Goal: Task Accomplishment & Management: Use online tool/utility

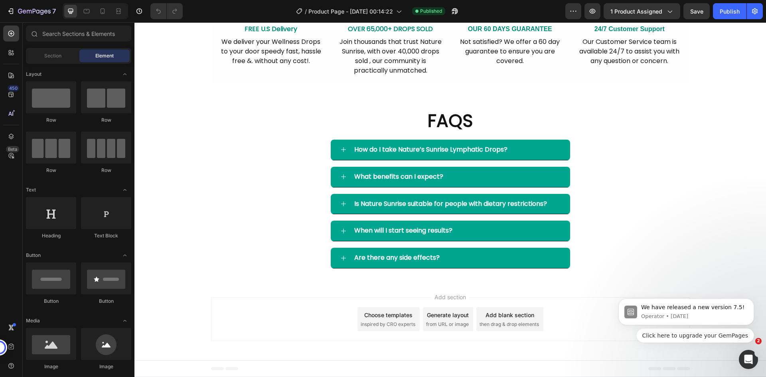
scroll to position [2354, 0]
click at [15, 7] on div "7" at bounding box center [31, 11] width 49 height 10
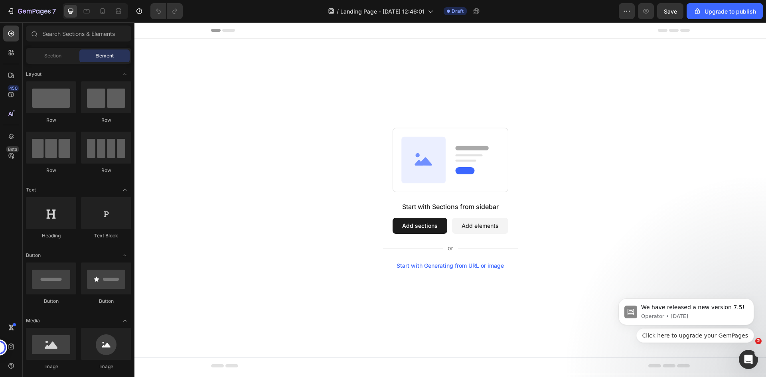
click at [423, 224] on button "Add sections" at bounding box center [420, 226] width 55 height 16
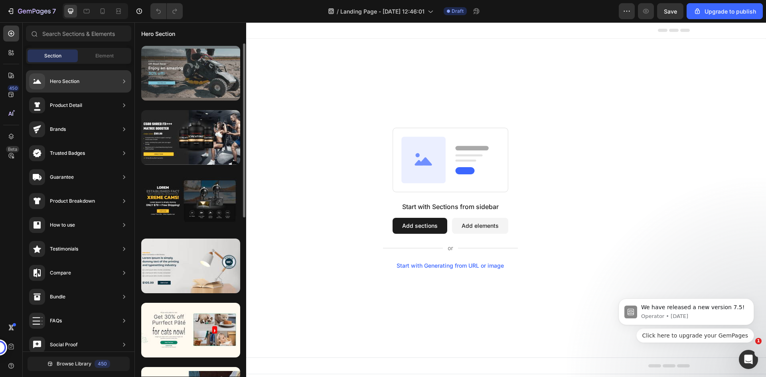
click at [184, 71] on div at bounding box center [190, 73] width 99 height 55
click at [181, 78] on div at bounding box center [190, 73] width 99 height 55
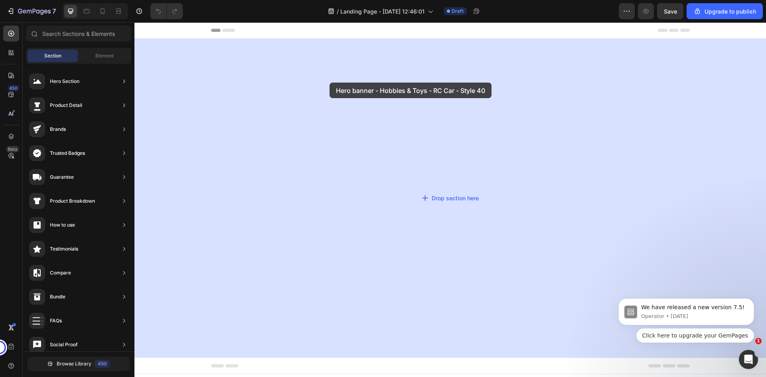
drag, startPoint x: 316, startPoint y: 100, endPoint x: 327, endPoint y: 83, distance: 21.0
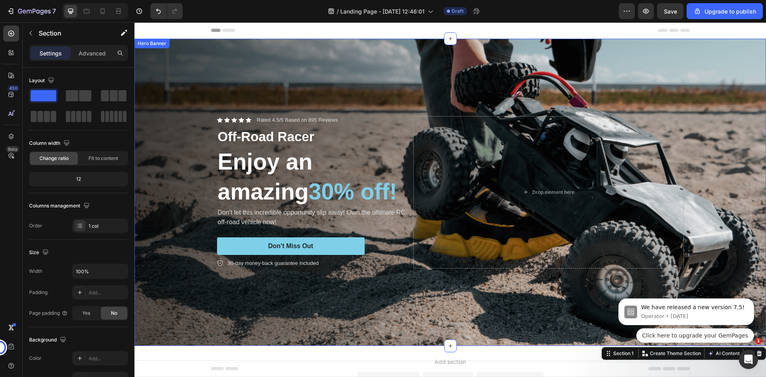
click at [295, 78] on div "Background Image" at bounding box center [451, 192] width 632 height 307
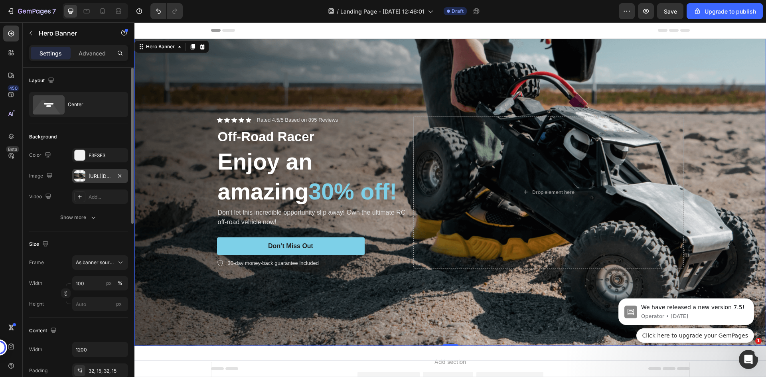
click at [80, 176] on div at bounding box center [79, 175] width 11 height 11
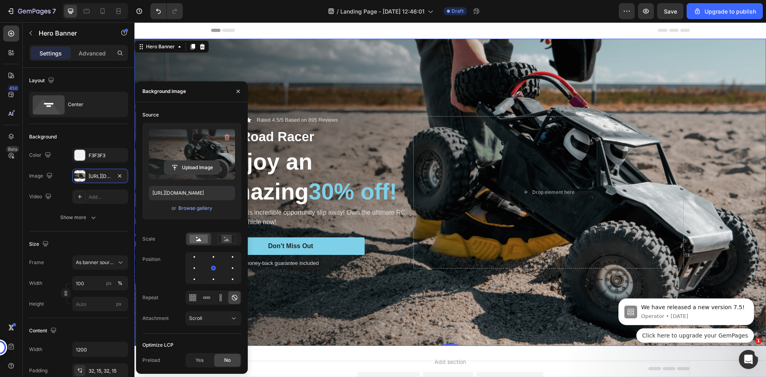
click at [192, 162] on input "file" at bounding box center [191, 168] width 55 height 14
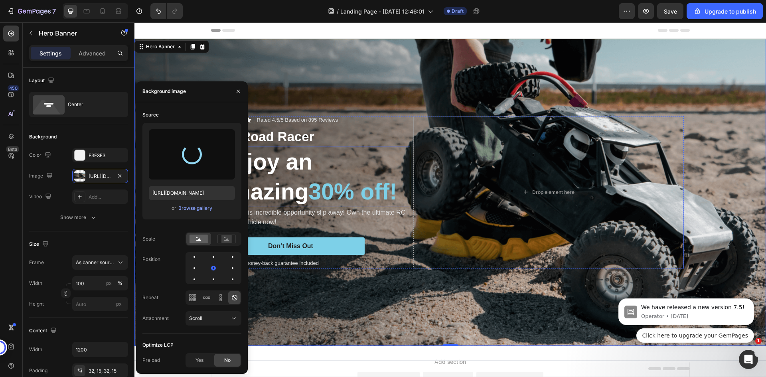
type input "[URL][DOMAIN_NAME]"
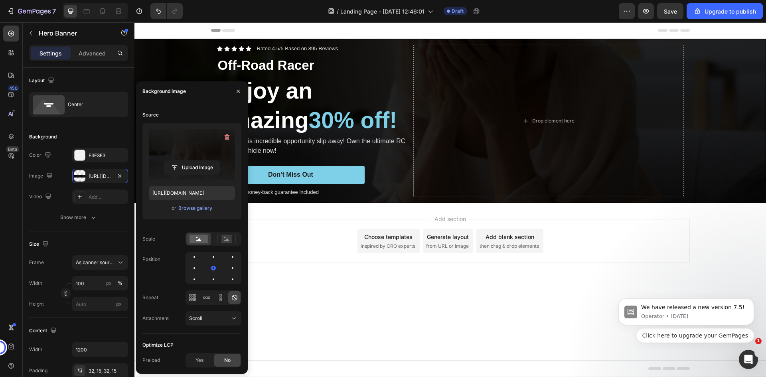
click at [362, 311] on body "Header Icon Icon Icon Icon Icon Icon List Rated 4.5/5 Based on 895 Reviews Text…" at bounding box center [451, 199] width 632 height 355
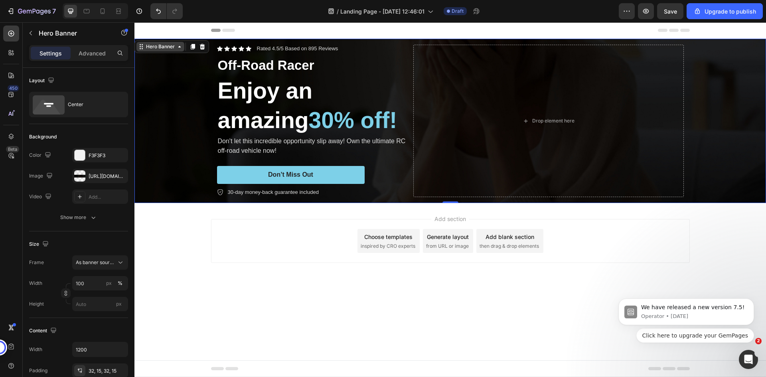
click at [160, 45] on div "Hero Banner" at bounding box center [161, 46] width 32 height 7
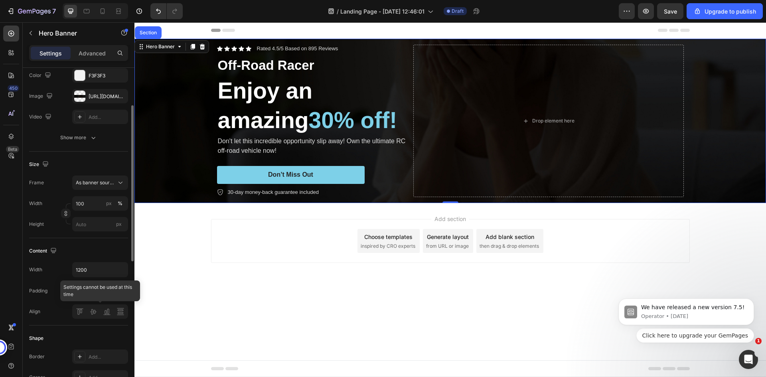
click at [92, 313] on div at bounding box center [100, 312] width 56 height 14
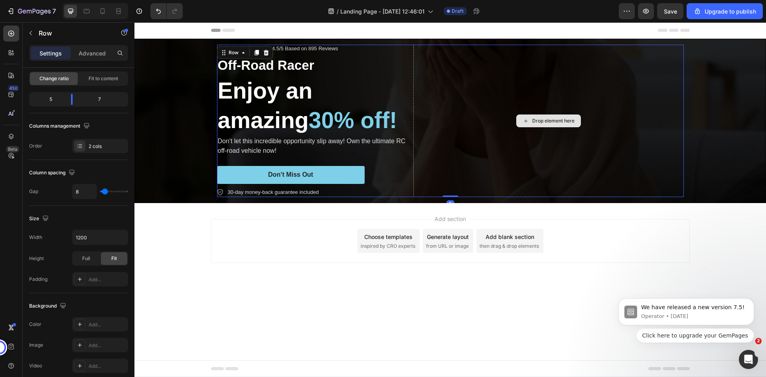
click at [414, 166] on div "Drop element here" at bounding box center [549, 121] width 271 height 153
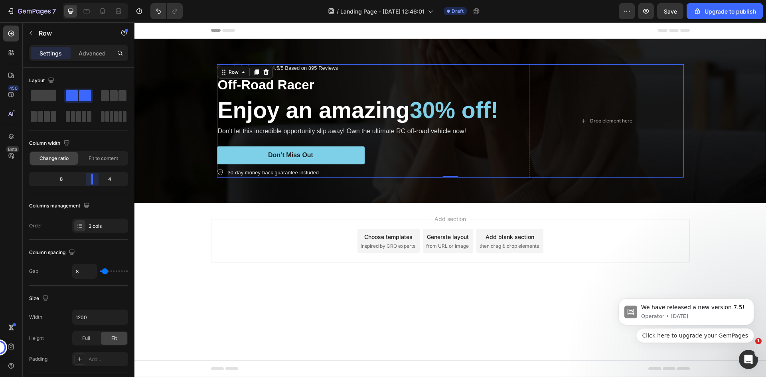
drag, startPoint x: 72, startPoint y: 182, endPoint x: 94, endPoint y: 178, distance: 21.9
click at [94, 0] on body "7 / Landing Page - [DATE] 12:46:01 Draft Preview Save Upgrade to publish 450 Be…" at bounding box center [383, 0] width 766 height 0
drag, startPoint x: 49, startPoint y: 95, endPoint x: 53, endPoint y: 100, distance: 6.8
click at [56, 100] on span at bounding box center [44, 95] width 26 height 11
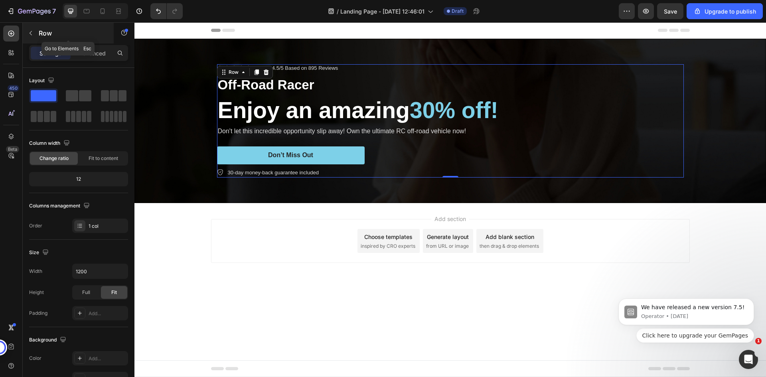
click at [53, 36] on p "Row" at bounding box center [73, 33] width 68 height 10
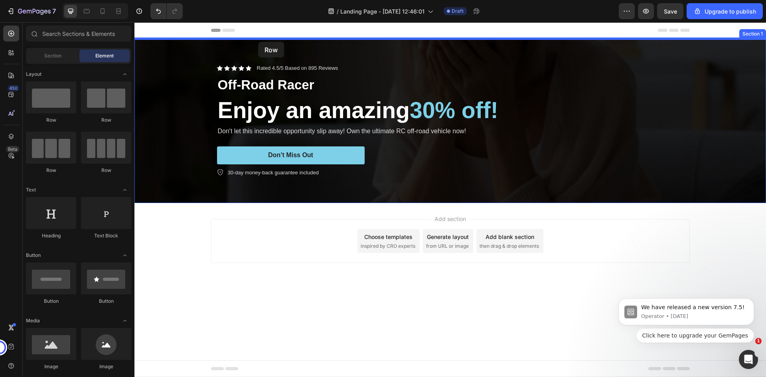
drag, startPoint x: 194, startPoint y: 125, endPoint x: 258, endPoint y: 42, distance: 105.0
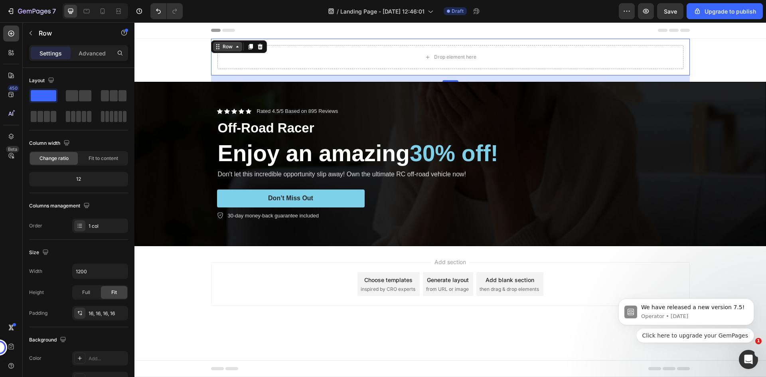
click at [234, 51] on div "Row" at bounding box center [227, 47] width 29 height 10
click at [237, 47] on icon at bounding box center [237, 47] width 2 height 2
click at [237, 50] on icon at bounding box center [237, 47] width 6 height 6
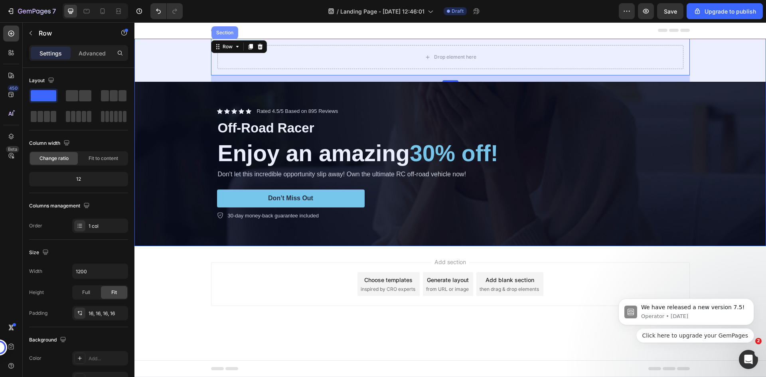
click at [223, 34] on div "Section" at bounding box center [225, 32] width 20 height 5
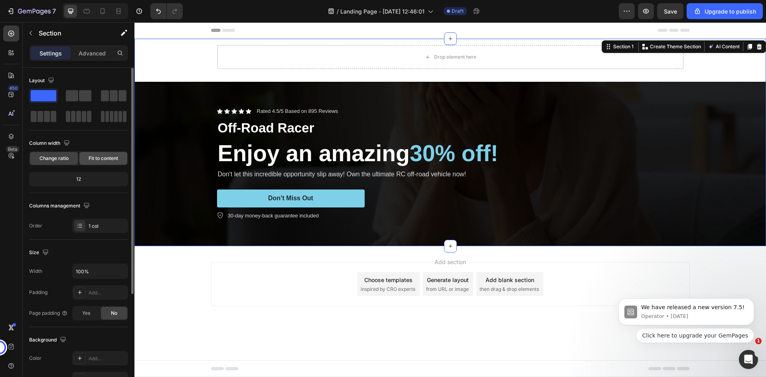
click at [93, 160] on span "Fit to content" at bounding box center [104, 158] width 30 height 7
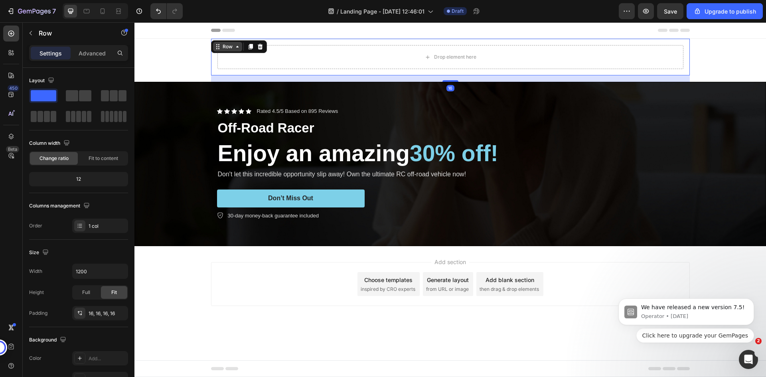
click at [218, 44] on div "Row" at bounding box center [227, 47] width 29 height 10
click at [219, 48] on icon at bounding box center [218, 47] width 6 height 6
click at [232, 47] on div "Row" at bounding box center [227, 46] width 13 height 7
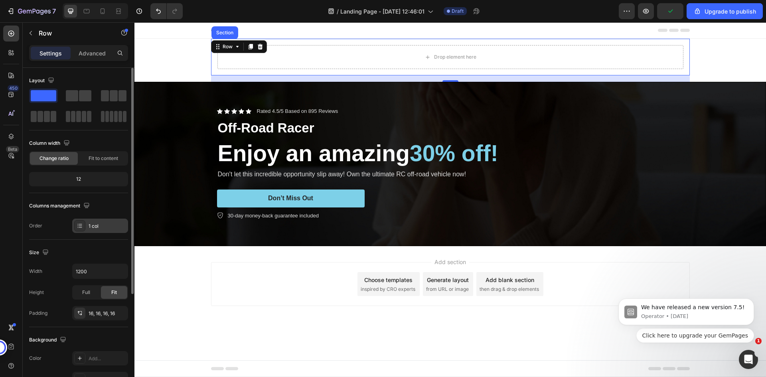
click at [81, 226] on icon at bounding box center [80, 226] width 6 height 6
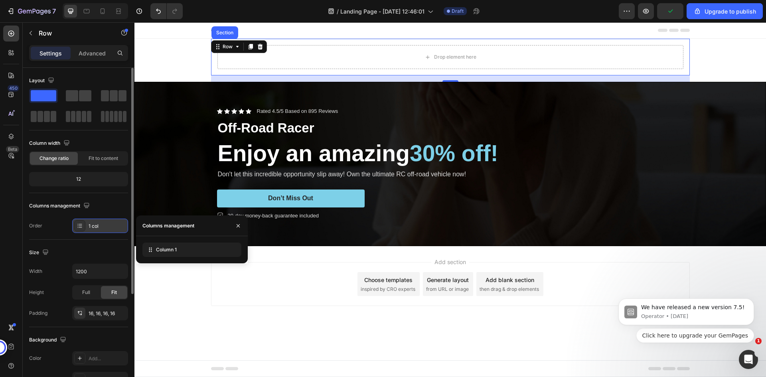
click at [81, 226] on icon at bounding box center [80, 226] width 6 height 6
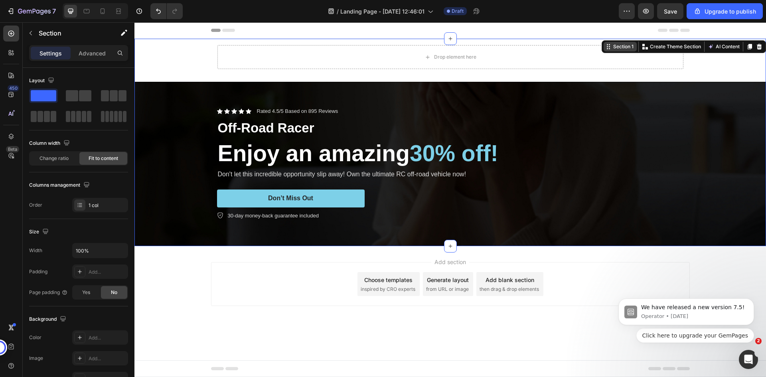
click at [749, 46] on div "Section 1 You can create reusable sections Create Theme Section AI Content Writ…" at bounding box center [684, 46] width 164 height 13
click at [10, 36] on icon at bounding box center [11, 34] width 8 height 8
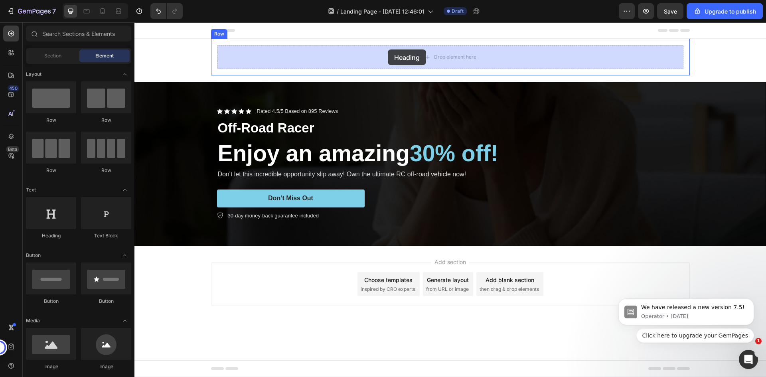
drag, startPoint x: 192, startPoint y: 244, endPoint x: 388, endPoint y: 50, distance: 276.1
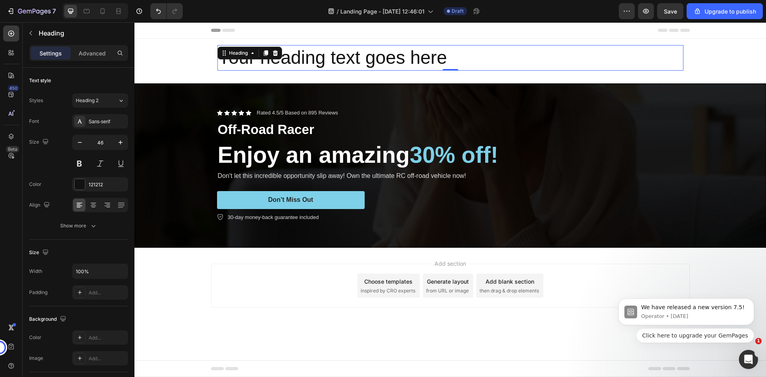
click at [322, 60] on h2 "Your heading text goes here" at bounding box center [451, 58] width 466 height 26
click at [322, 60] on p "Your heading text goes here" at bounding box center [450, 58] width 465 height 24
click at [317, 58] on p "Your heading text goes here" at bounding box center [450, 58] width 465 height 24
click at [254, 57] on p "Your heading text goes here" at bounding box center [450, 58] width 465 height 24
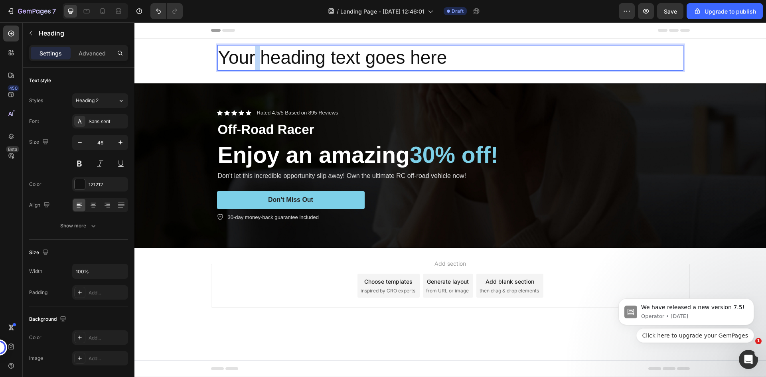
click at [254, 57] on p "Your heading text goes here" at bounding box center [450, 58] width 465 height 24
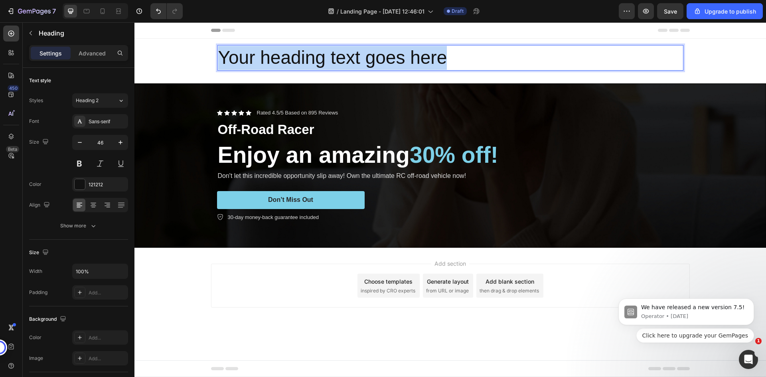
click at [254, 57] on p "Your heading text goes here" at bounding box center [450, 58] width 465 height 24
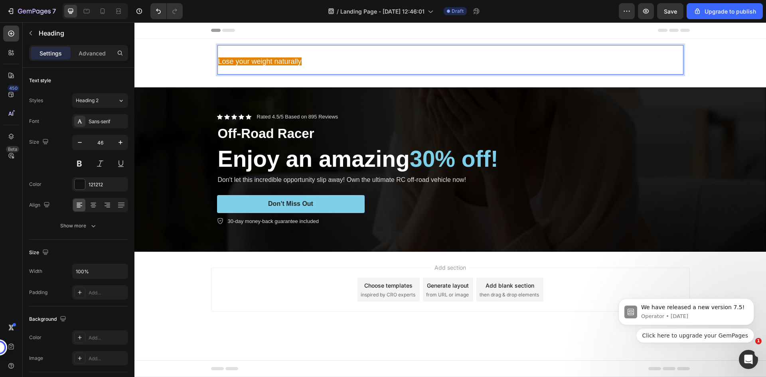
click at [340, 65] on p "Lose your weight naturally" at bounding box center [450, 60] width 465 height 28
click at [306, 63] on p "Lose your weight naturally" at bounding box center [450, 60] width 465 height 28
click at [254, 61] on span "Lose your weight naturally" at bounding box center [259, 61] width 83 height 8
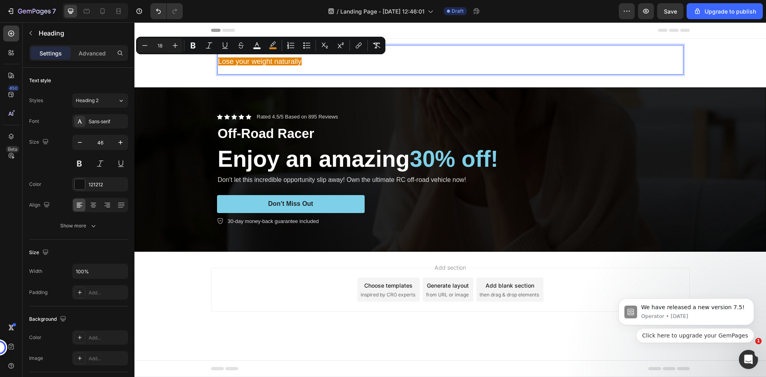
type input "46"
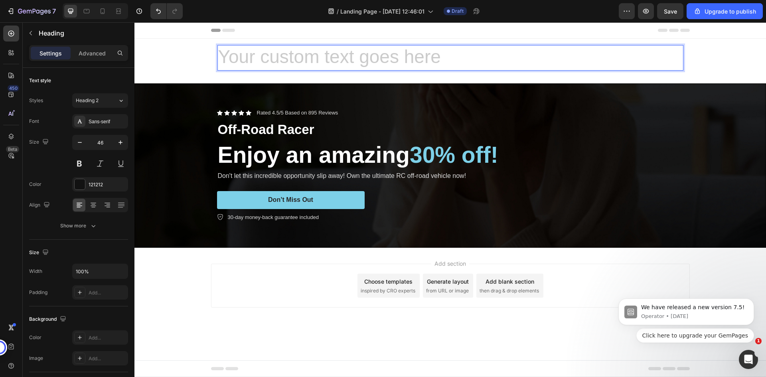
click at [254, 61] on h2 "Rich Text Editor. Editing area: main" at bounding box center [451, 58] width 466 height 26
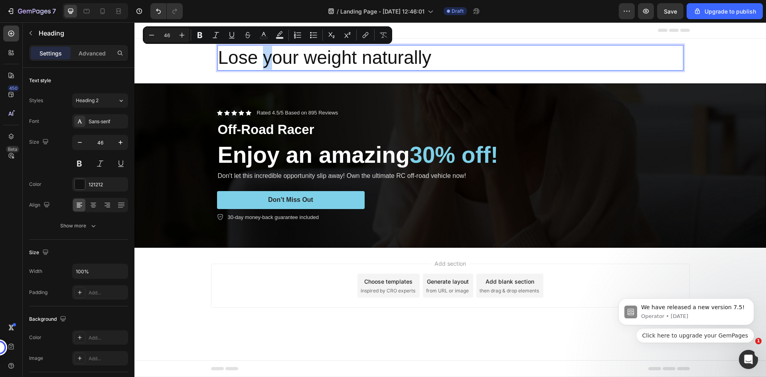
drag, startPoint x: 271, startPoint y: 61, endPoint x: 265, endPoint y: 63, distance: 6.3
click at [265, 63] on p "Lose your weight naturally" at bounding box center [450, 58] width 465 height 24
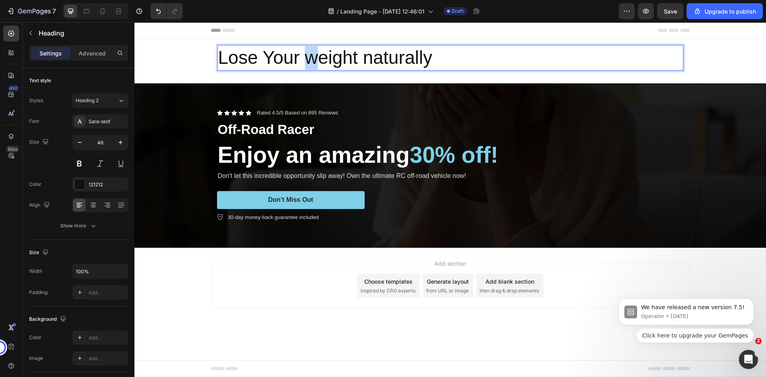
drag, startPoint x: 317, startPoint y: 59, endPoint x: 307, endPoint y: 59, distance: 9.6
click at [307, 59] on p "Lose Your weight naturally" at bounding box center [450, 58] width 465 height 24
drag, startPoint x: 370, startPoint y: 58, endPoint x: 376, endPoint y: 61, distance: 6.6
click at [376, 61] on p "Lose Your Weight naturally" at bounding box center [450, 58] width 465 height 24
click at [358, 60] on p "Lose Your Weight Naturally" at bounding box center [450, 58] width 465 height 24
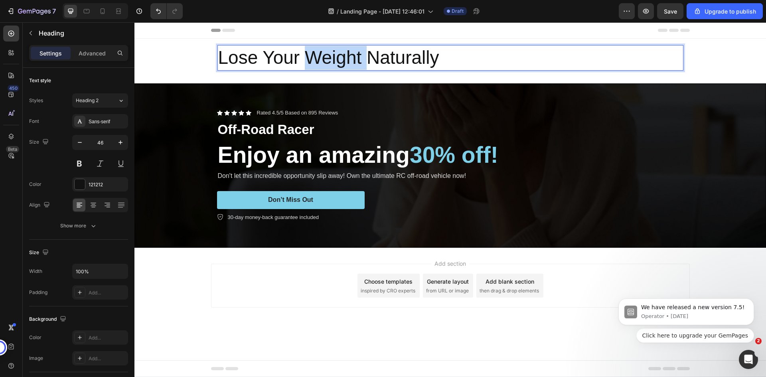
click at [358, 60] on p "Lose Your Weight Naturally" at bounding box center [450, 58] width 465 height 24
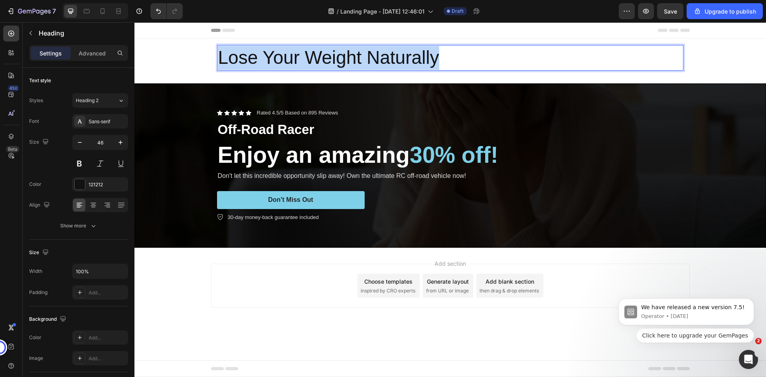
click at [358, 60] on p "Lose Your Weight Naturally" at bounding box center [450, 58] width 465 height 24
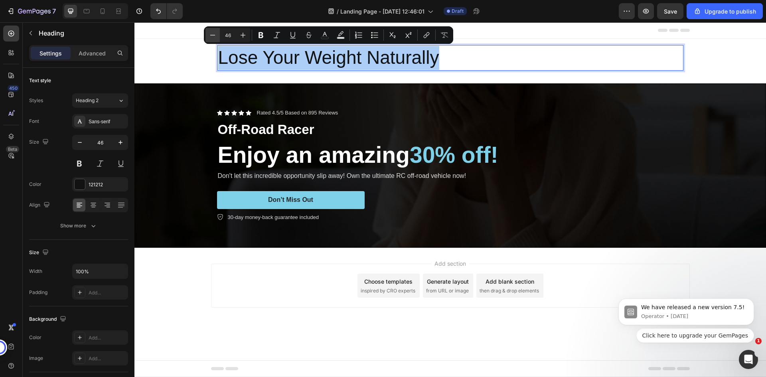
click at [211, 37] on icon "Editor contextual toolbar" at bounding box center [213, 35] width 8 height 8
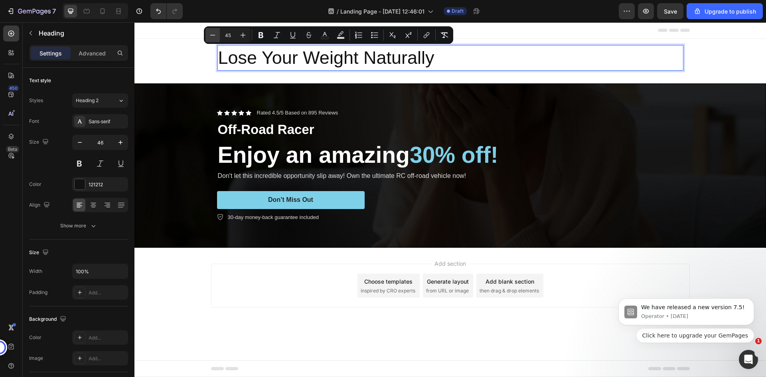
click at [211, 37] on icon "Editor contextual toolbar" at bounding box center [213, 35] width 8 height 8
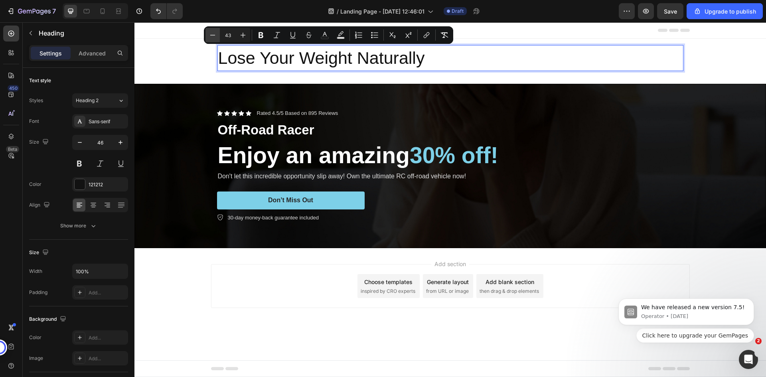
click at [211, 37] on icon "Editor contextual toolbar" at bounding box center [213, 35] width 8 height 8
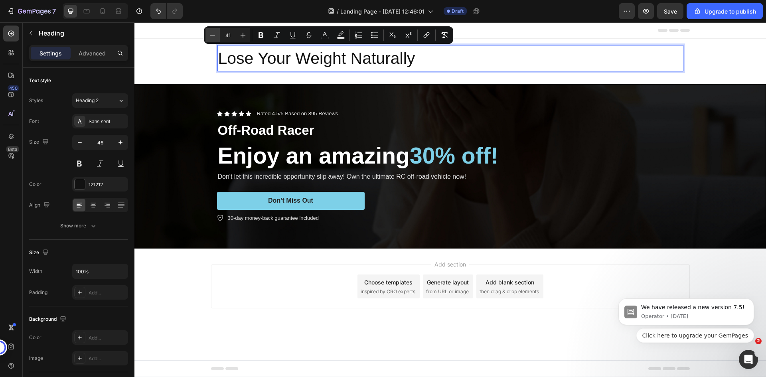
click at [211, 37] on icon "Editor contextual toolbar" at bounding box center [213, 35] width 8 height 8
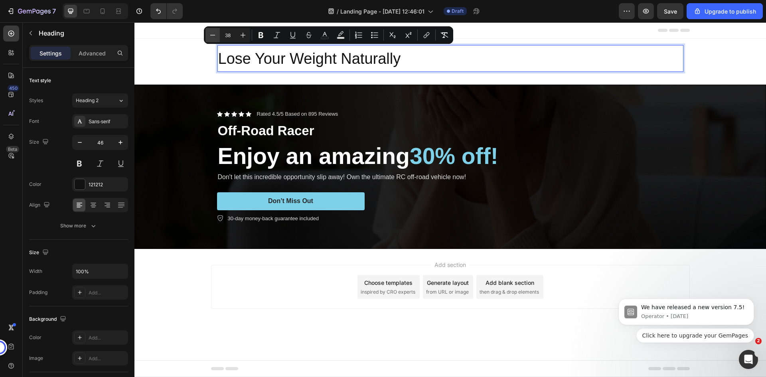
click at [211, 37] on icon "Editor contextual toolbar" at bounding box center [213, 35] width 8 height 8
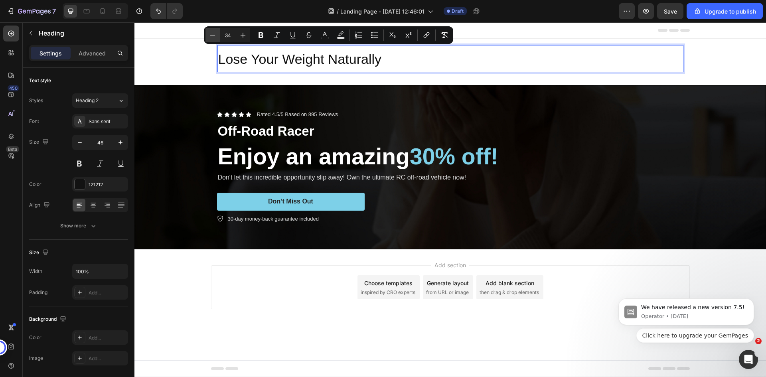
click at [211, 37] on icon "Editor contextual toolbar" at bounding box center [213, 35] width 8 height 8
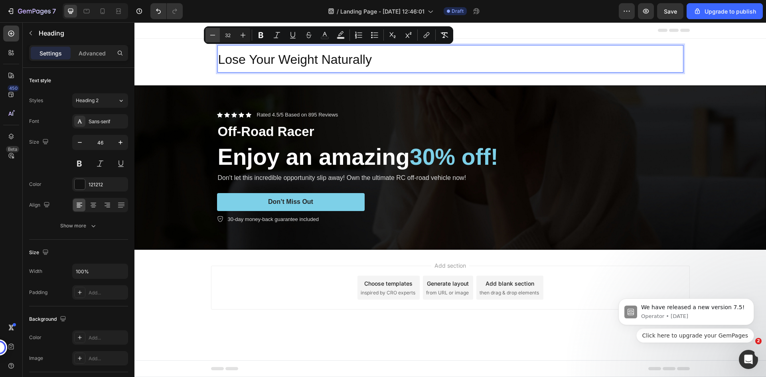
click at [211, 37] on icon "Editor contextual toolbar" at bounding box center [213, 35] width 8 height 8
type input "29"
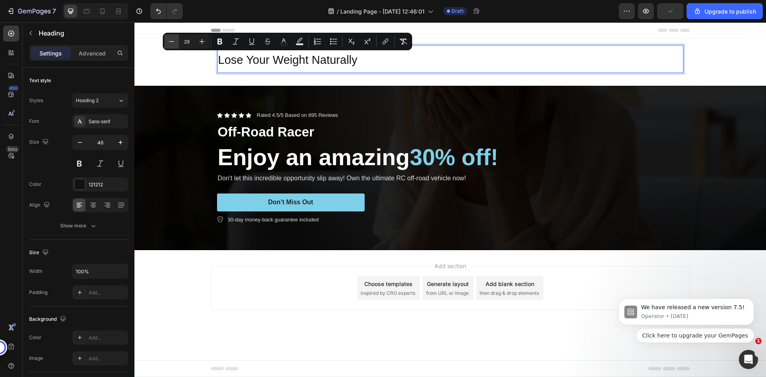
click at [165, 44] on button "Minus" at bounding box center [171, 41] width 14 height 14
click at [170, 40] on icon "Editor contextual toolbar" at bounding box center [172, 42] width 8 height 8
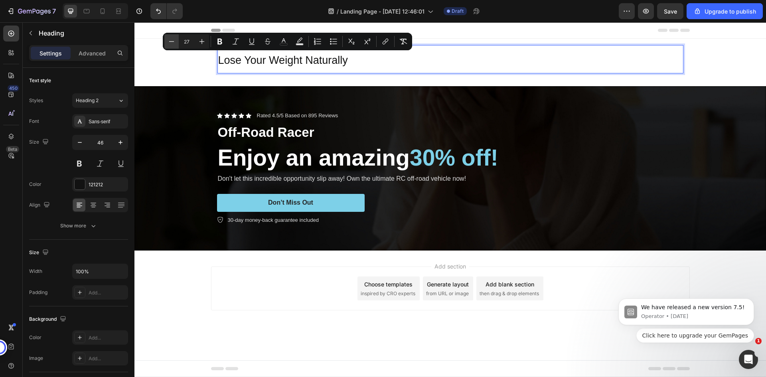
click at [170, 40] on icon "Editor contextual toolbar" at bounding box center [172, 42] width 8 height 8
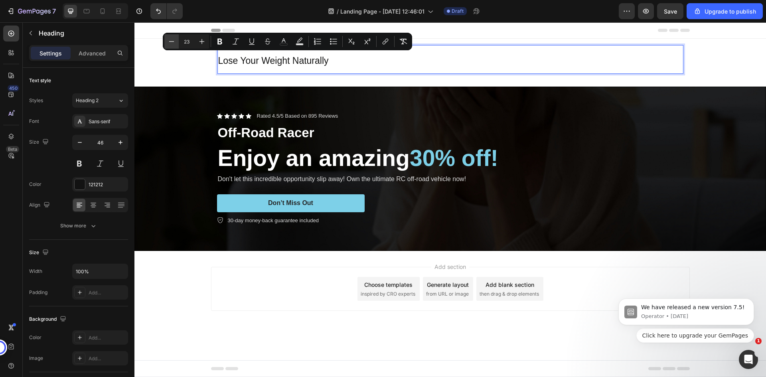
click at [170, 40] on icon "Editor contextual toolbar" at bounding box center [172, 42] width 8 height 8
type input "22"
click at [223, 41] on icon "Editor contextual toolbar" at bounding box center [220, 42] width 8 height 8
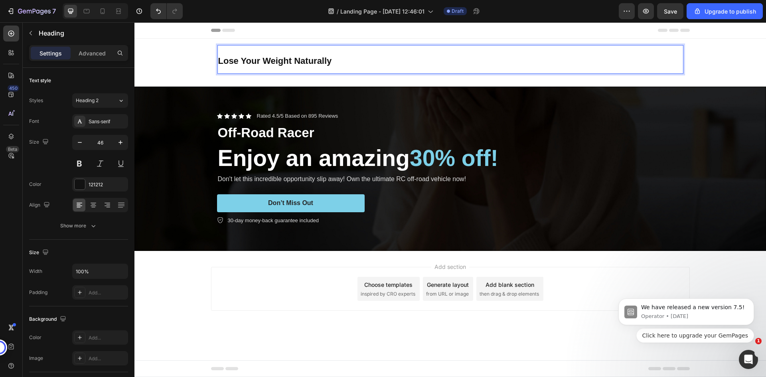
click at [255, 65] on strong "Lose Your Weight Naturally" at bounding box center [275, 61] width 114 height 10
click at [376, 51] on p "Lose Your Weight Naturally" at bounding box center [450, 59] width 465 height 27
click at [288, 51] on p "Lose Your Weight Naturally" at bounding box center [450, 59] width 465 height 27
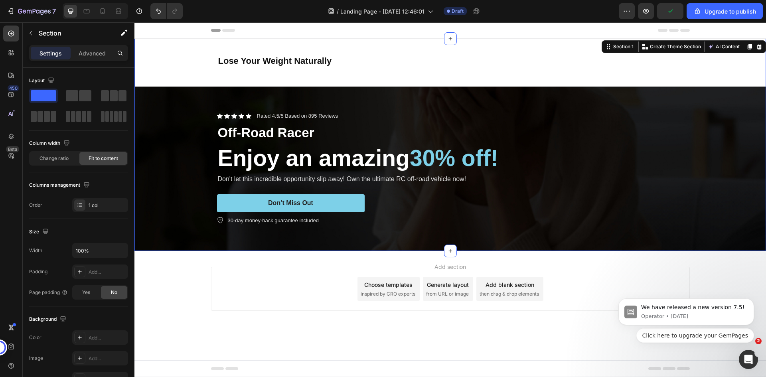
click at [197, 53] on div "⁠⁠⁠⁠⁠⁠⁠ Lose Your Weight Naturally Heading Row Icon Icon Icon Icon Icon Icon Li…" at bounding box center [451, 145] width 632 height 212
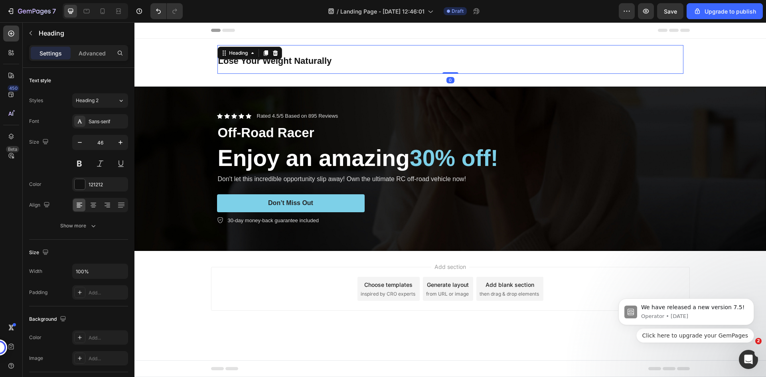
click at [271, 58] on div "⁠⁠⁠⁠⁠⁠⁠ Lose Your Weight Naturally Heading 0" at bounding box center [451, 59] width 466 height 29
click at [239, 55] on div "Heading" at bounding box center [239, 53] width 22 height 7
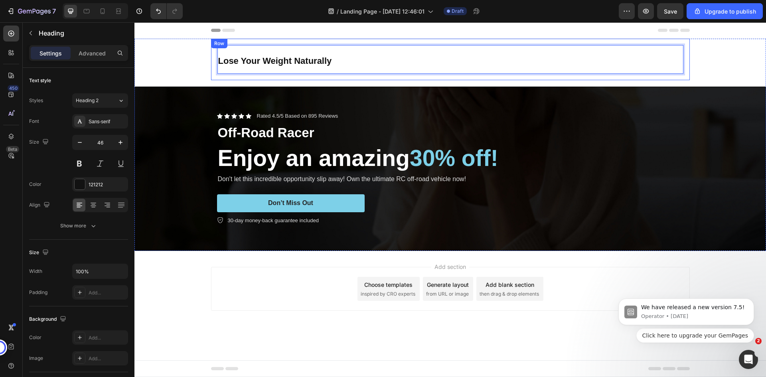
click at [373, 40] on div "Lose Your Weight Naturally Heading Row 1 col Section 0 Row" at bounding box center [450, 60] width 479 height 42
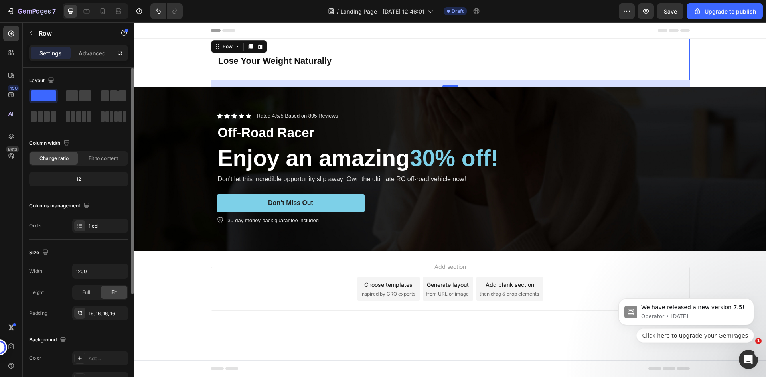
click at [81, 180] on div "12" at bounding box center [79, 179] width 96 height 11
click at [104, 271] on input "1200" at bounding box center [100, 271] width 55 height 14
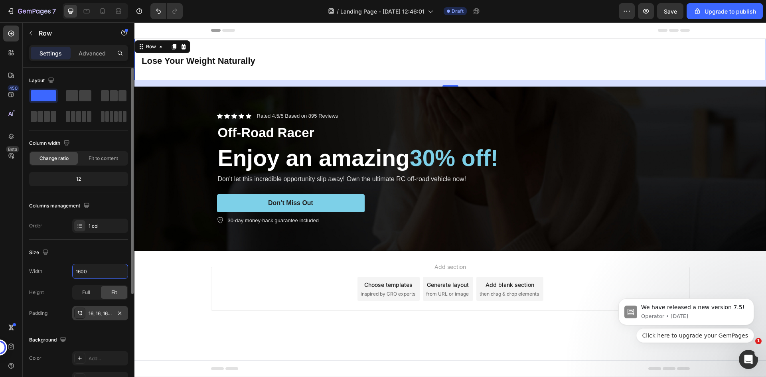
type input "1600"
click at [95, 315] on div "16, 16, 16, 16" at bounding box center [100, 313] width 23 height 7
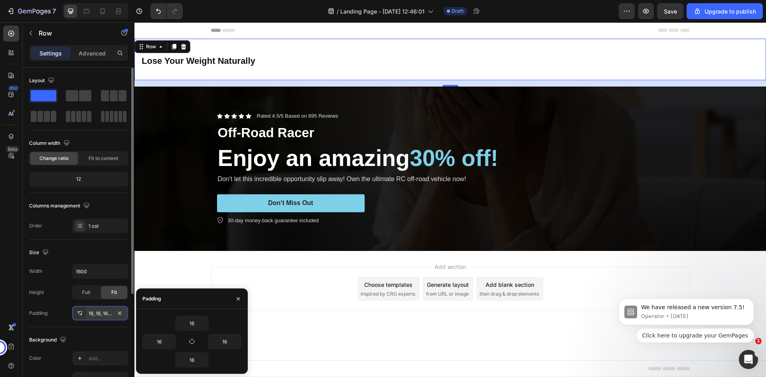
click at [95, 315] on div "16, 16, 16, 16" at bounding box center [100, 313] width 23 height 7
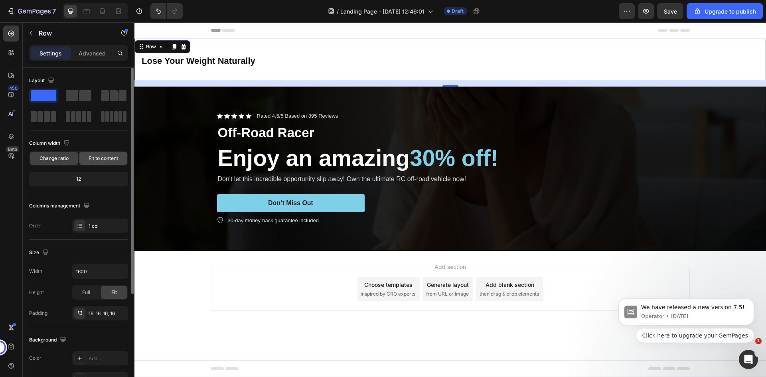
click at [90, 157] on span "Fit to content" at bounding box center [104, 158] width 30 height 7
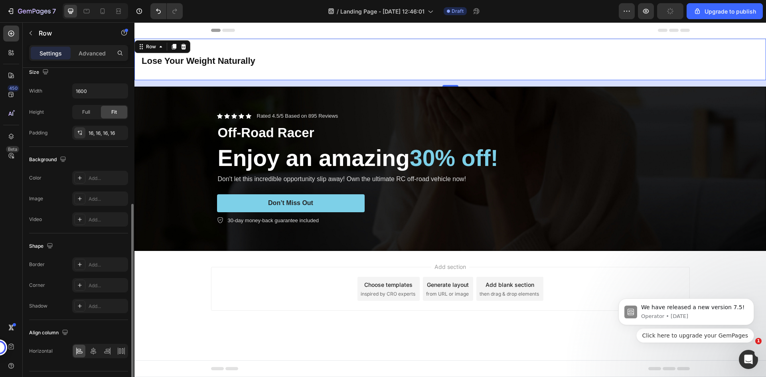
scroll to position [179, 0]
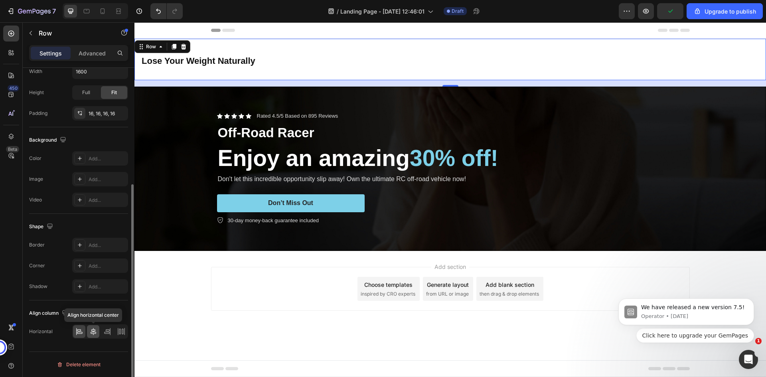
click at [94, 331] on icon at bounding box center [93, 332] width 8 height 8
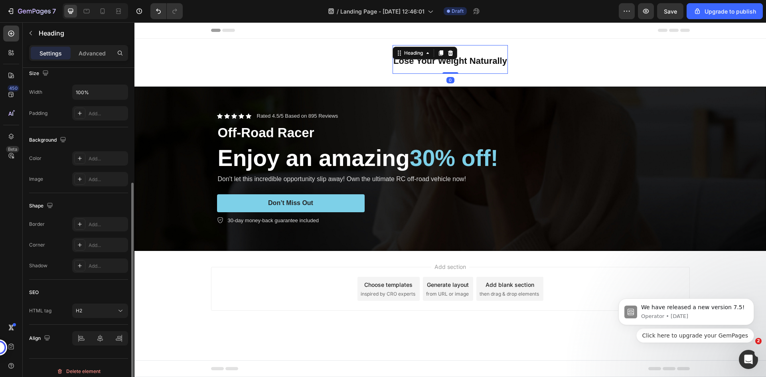
click at [443, 62] on strong "Lose Your Weight Naturally" at bounding box center [451, 61] width 114 height 10
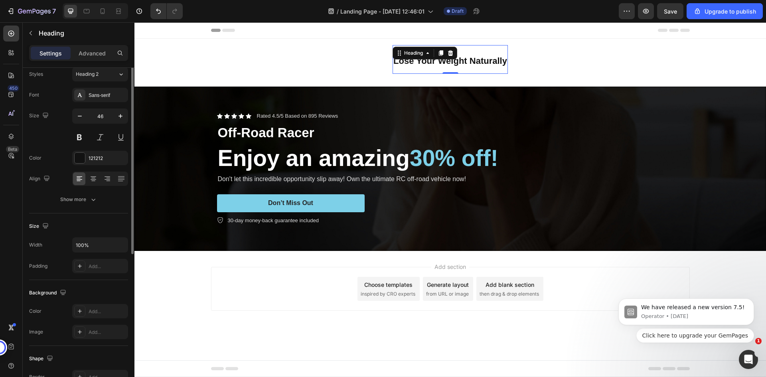
scroll to position [0, 0]
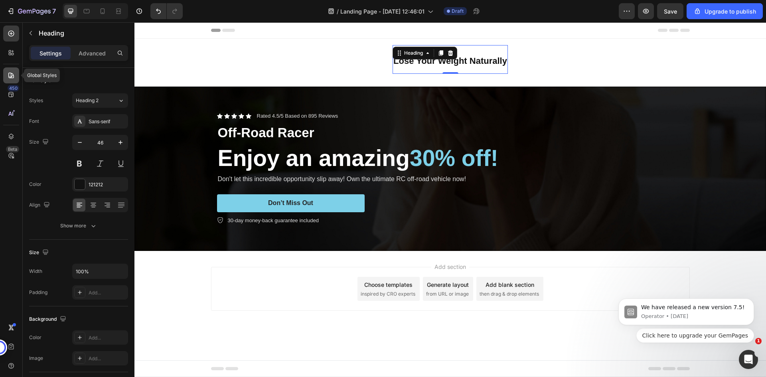
click at [14, 77] on icon at bounding box center [11, 76] width 6 height 6
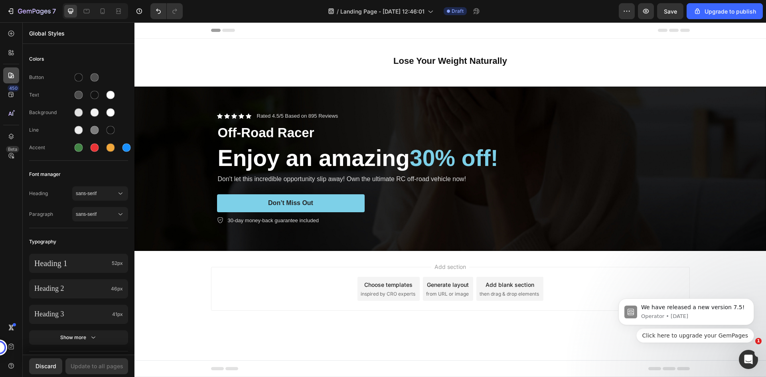
click at [14, 77] on icon at bounding box center [11, 76] width 6 height 6
click at [11, 36] on icon at bounding box center [11, 34] width 8 height 8
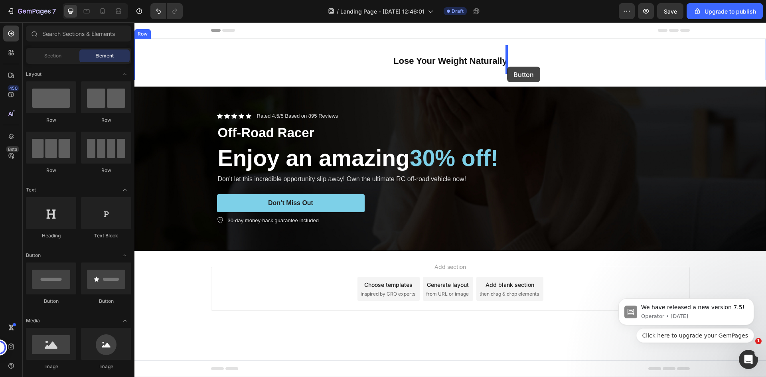
drag, startPoint x: 191, startPoint y: 311, endPoint x: 507, endPoint y: 67, distance: 399.3
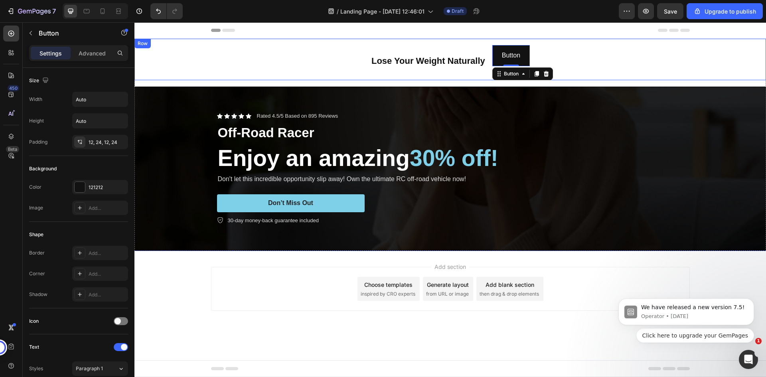
click at [357, 59] on div "⁠⁠⁠⁠⁠⁠⁠ Lose Your Weight Naturally Heading Button Button 0 Row" at bounding box center [451, 60] width 632 height 42
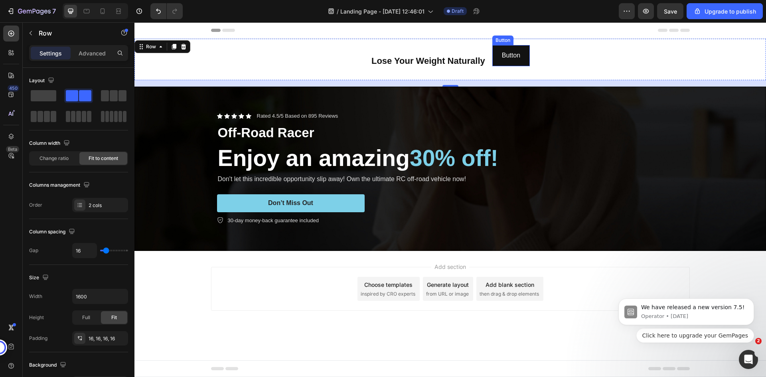
click at [499, 40] on div "⁠⁠⁠⁠⁠⁠⁠ Lose Your Weight Naturally Heading Button Button Row 16" at bounding box center [451, 60] width 632 height 42
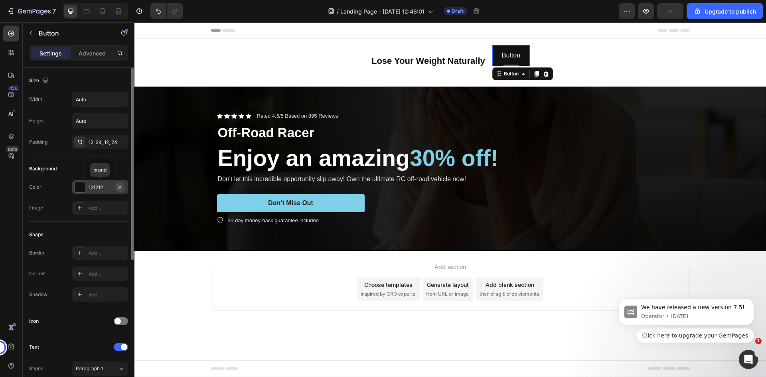
click at [122, 186] on icon "button" at bounding box center [120, 187] width 6 height 6
click at [101, 188] on div "Add..." at bounding box center [108, 187] width 38 height 7
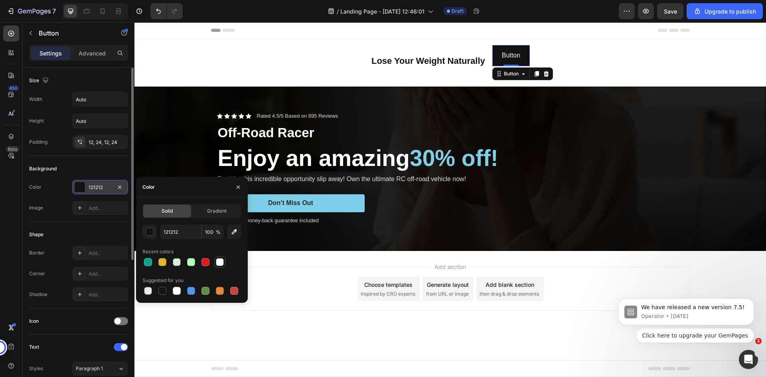
click at [220, 262] on div at bounding box center [220, 262] width 8 height 8
click at [207, 265] on div at bounding box center [206, 262] width 8 height 8
click at [164, 265] on div at bounding box center [162, 262] width 8 height 8
click at [164, 290] on div at bounding box center [162, 291] width 8 height 8
type input "151515"
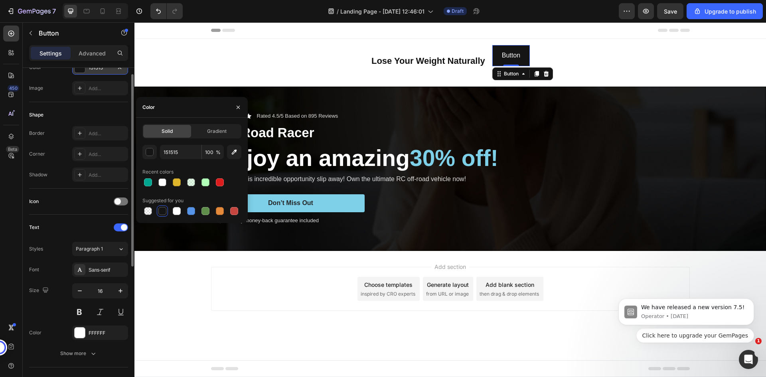
scroll to position [160, 0]
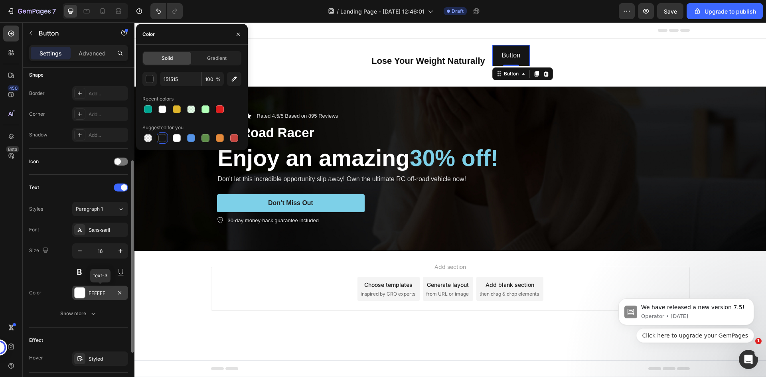
click at [79, 291] on div at bounding box center [80, 293] width 10 height 10
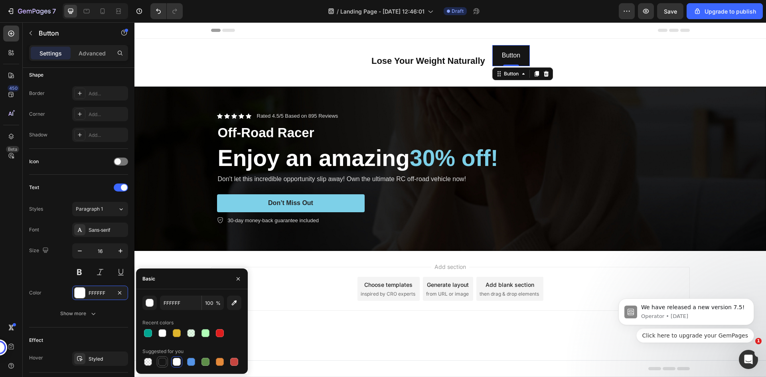
click at [160, 362] on div at bounding box center [162, 362] width 8 height 8
type input "151515"
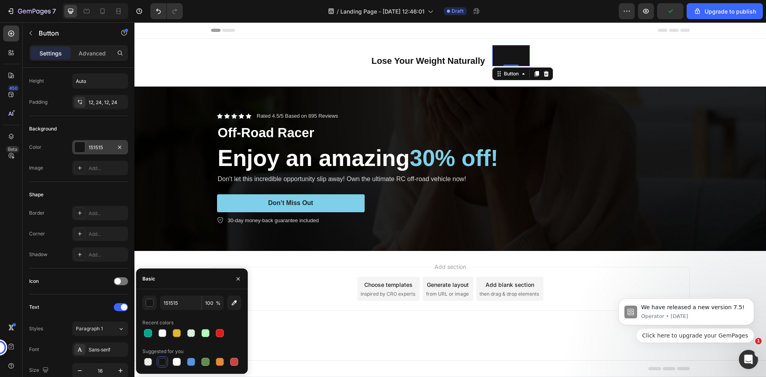
click at [79, 148] on div at bounding box center [80, 147] width 10 height 10
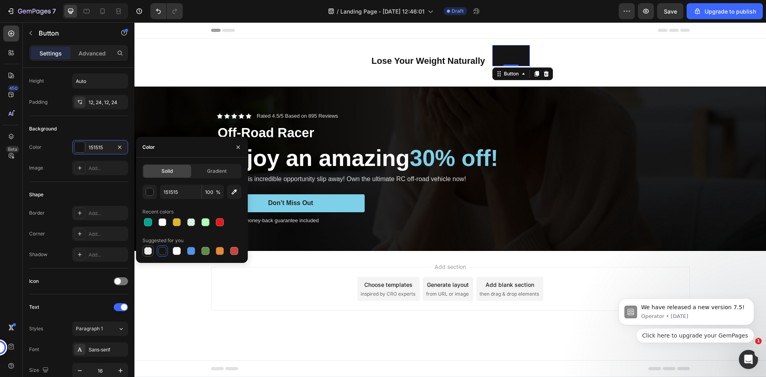
click at [146, 253] on div at bounding box center [148, 251] width 8 height 8
type input "000000"
type input "0"
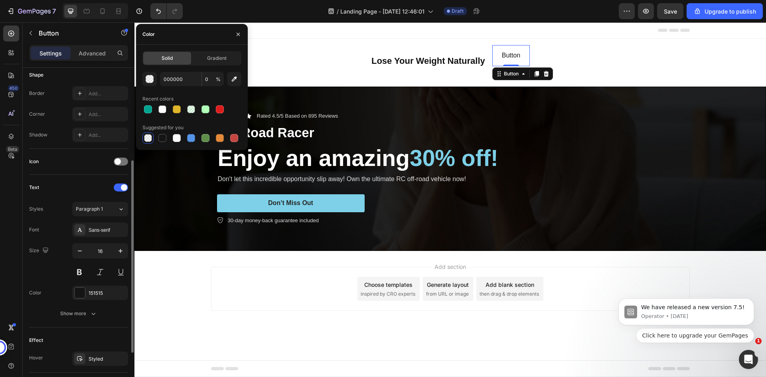
scroll to position [240, 0]
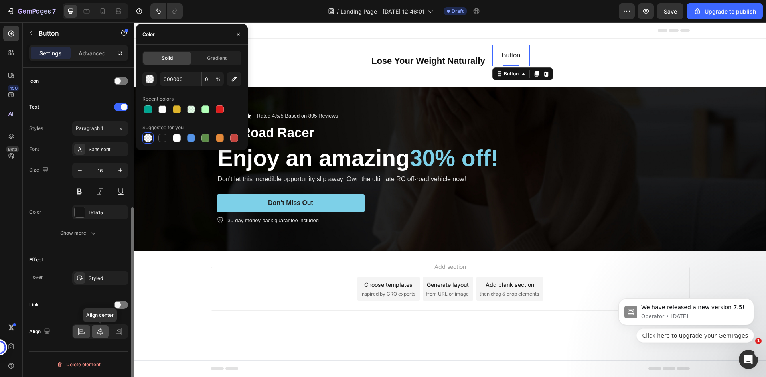
click at [99, 330] on icon at bounding box center [100, 331] width 6 height 7
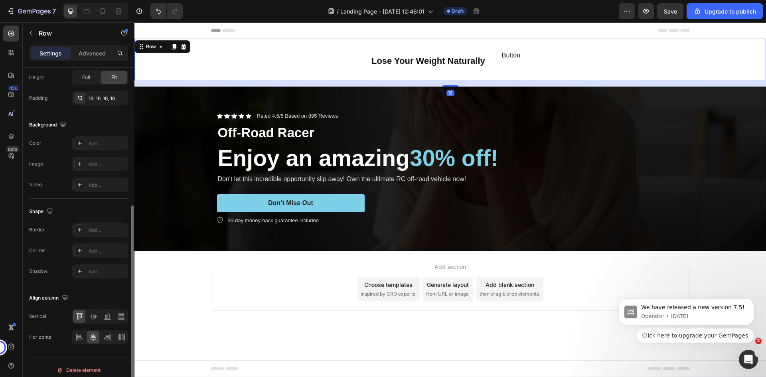
click at [587, 67] on div "⁠⁠⁠⁠⁠⁠⁠ Lose Your Weight Naturally Heading Button Button Row 16" at bounding box center [451, 60] width 632 height 42
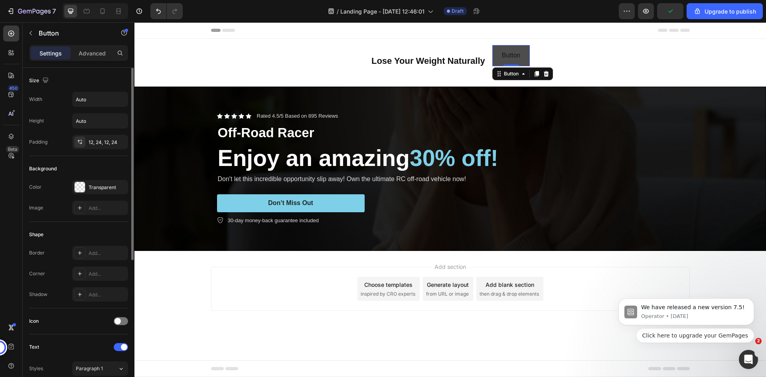
click at [521, 61] on button "Button" at bounding box center [512, 55] width 38 height 21
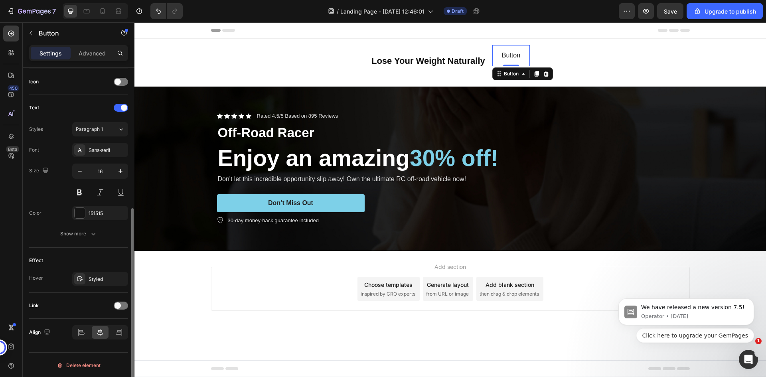
scroll to position [240, 0]
click at [95, 231] on icon "button" at bounding box center [93, 233] width 8 height 8
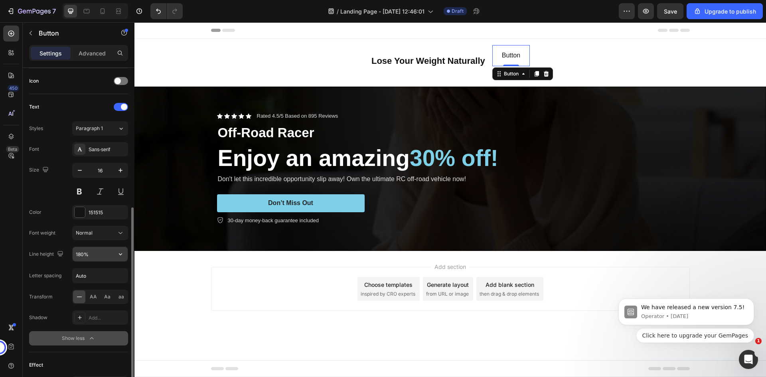
click at [93, 256] on input "180%" at bounding box center [100, 254] width 55 height 14
click at [120, 256] on icon "button" at bounding box center [121, 254] width 8 height 8
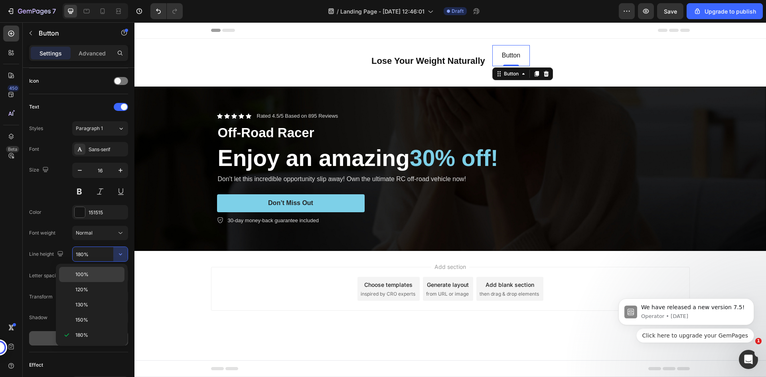
click at [109, 277] on p "100%" at bounding box center [98, 274] width 46 height 7
type input "100%"
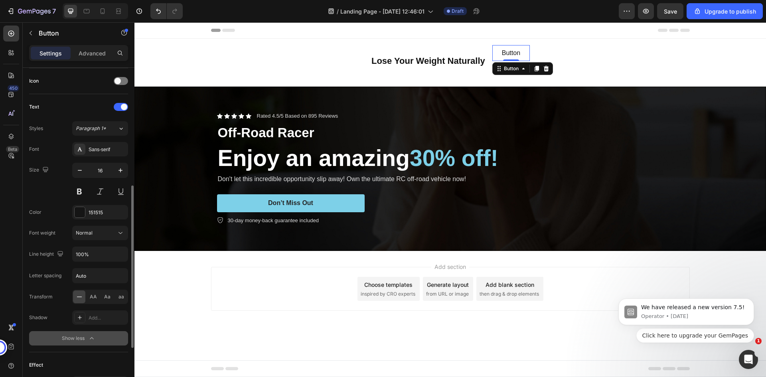
click at [49, 193] on div "Size 16" at bounding box center [78, 181] width 99 height 36
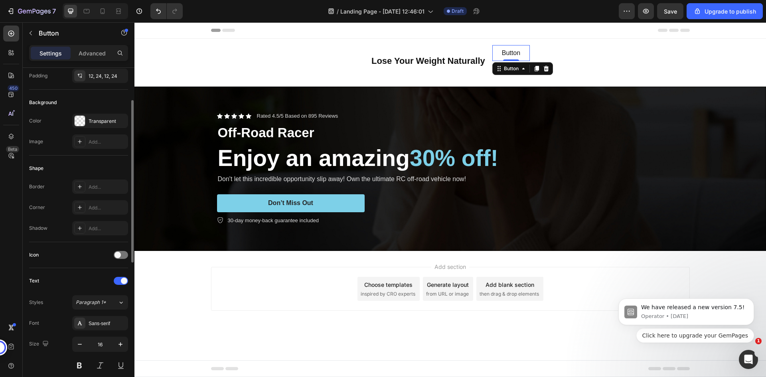
scroll to position [0, 0]
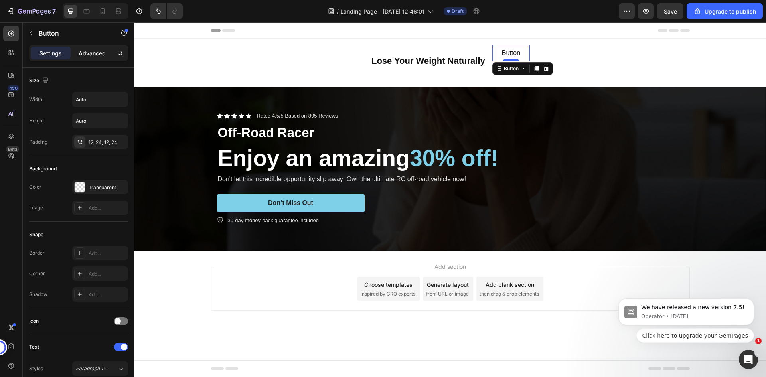
click at [82, 56] on p "Advanced" at bounding box center [92, 53] width 27 height 8
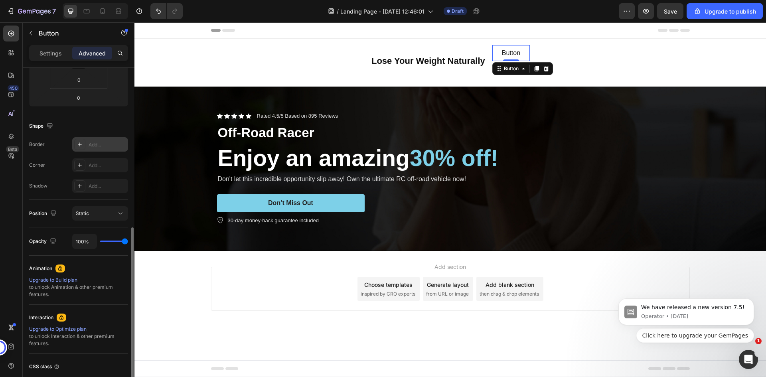
scroll to position [200, 0]
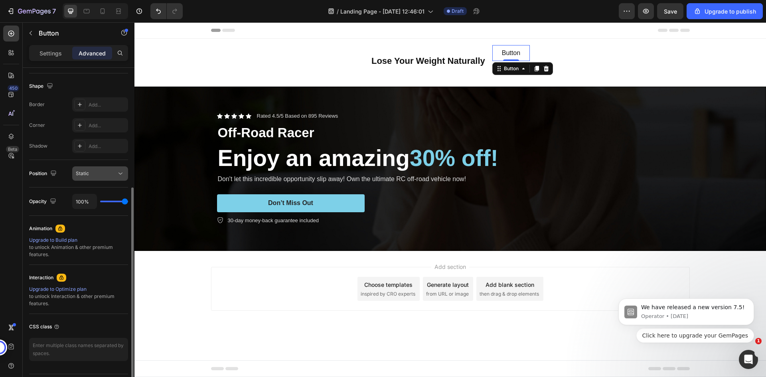
click at [102, 176] on div "Static" at bounding box center [96, 173] width 41 height 7
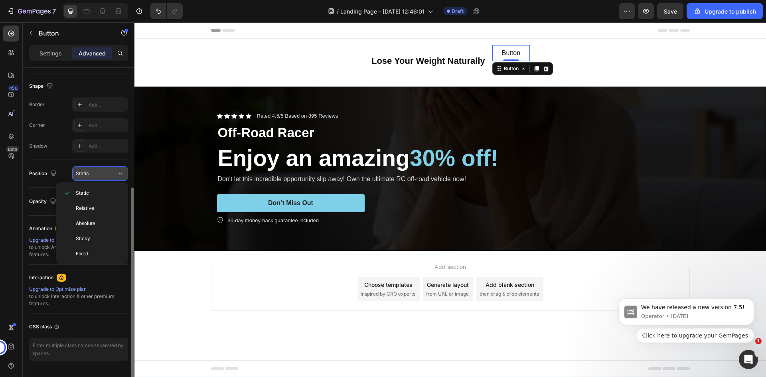
click at [102, 176] on div "Static" at bounding box center [96, 173] width 41 height 7
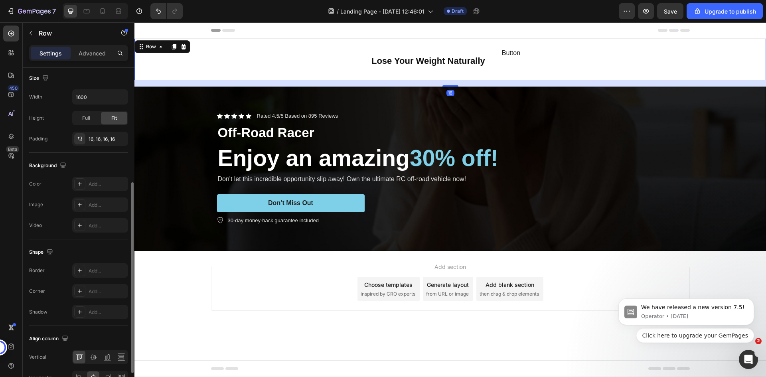
click at [577, 63] on div "⁠⁠⁠⁠⁠⁠⁠ Lose Your Weight Naturally Heading Button Button Row 16" at bounding box center [451, 60] width 632 height 42
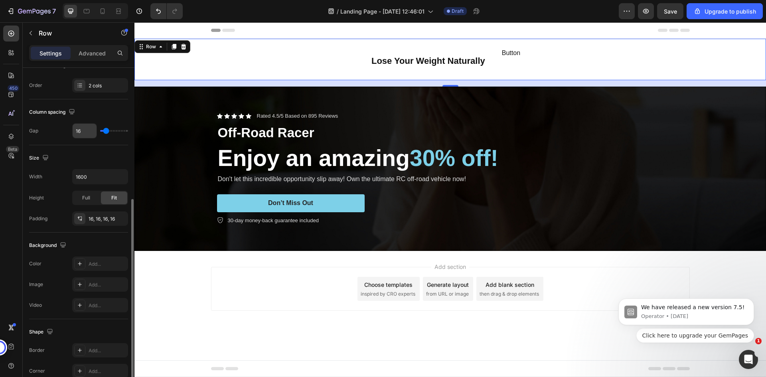
scroll to position [160, 0]
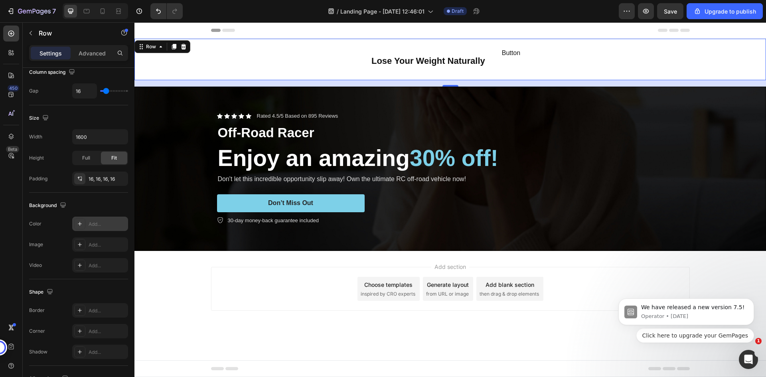
click at [81, 223] on icon at bounding box center [80, 224] width 6 height 6
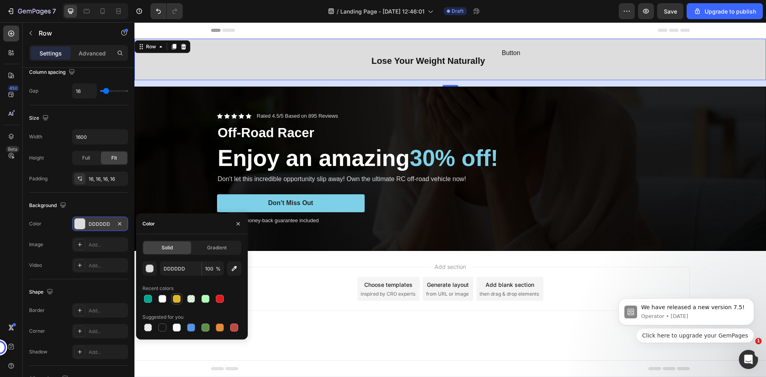
click at [176, 299] on div at bounding box center [177, 299] width 8 height 8
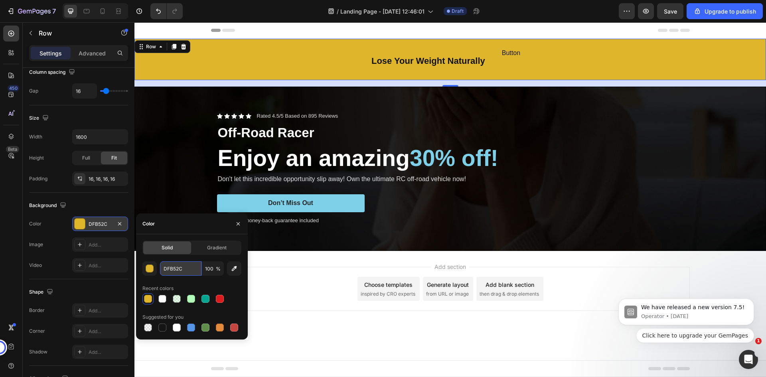
click at [182, 270] on input "DFB52C" at bounding box center [181, 268] width 42 height 14
paste input "00A590"
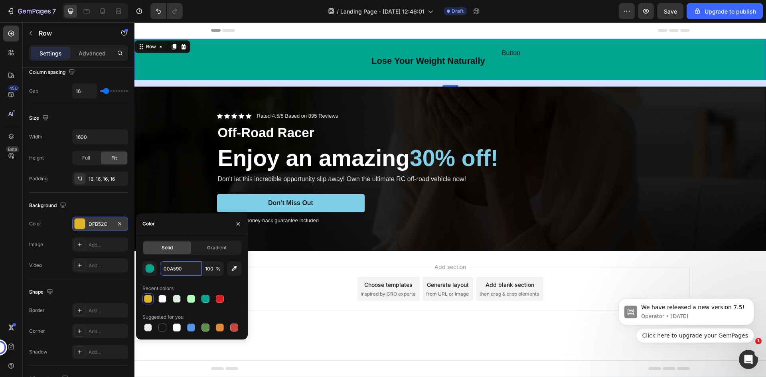
type input "00A590"
click at [82, 291] on div "Shape" at bounding box center [78, 292] width 99 height 13
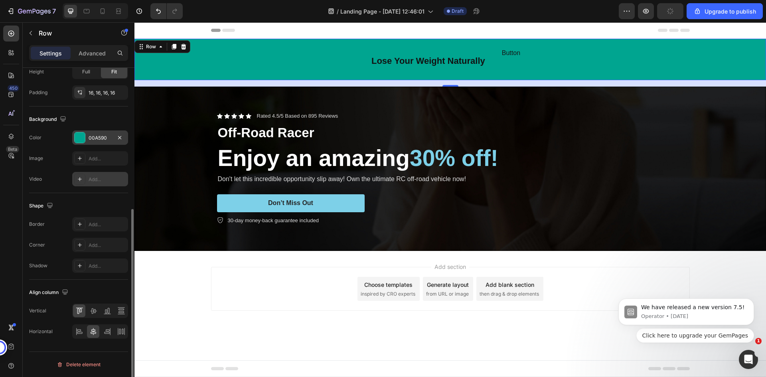
scroll to position [126, 0]
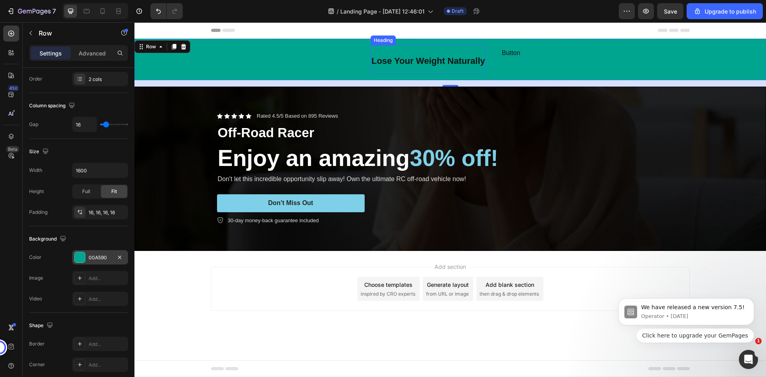
click at [388, 63] on strong "Lose Your Weight Naturally" at bounding box center [429, 61] width 114 height 10
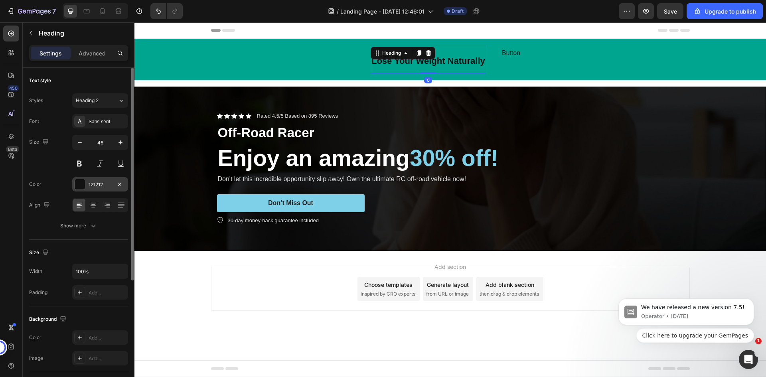
click at [80, 184] on div at bounding box center [80, 184] width 10 height 10
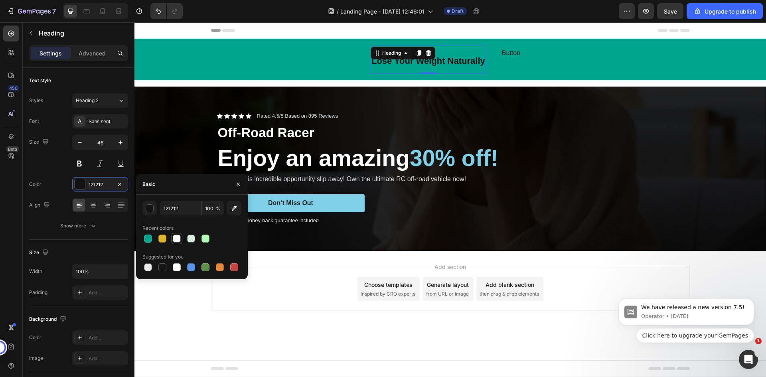
click at [174, 239] on div at bounding box center [177, 239] width 8 height 8
type input "FEFEFE"
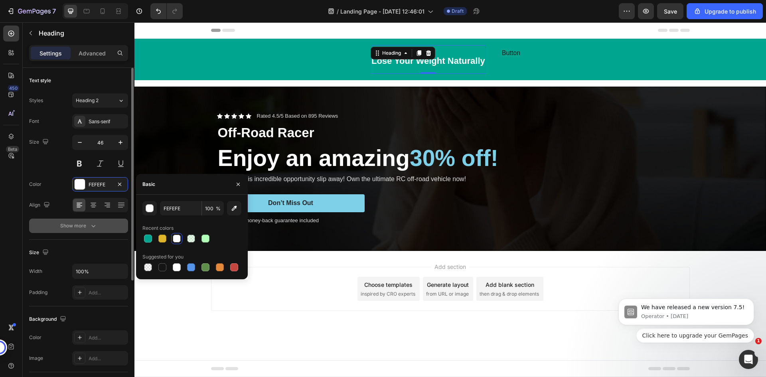
click at [93, 226] on icon "button" at bounding box center [93, 226] width 8 height 8
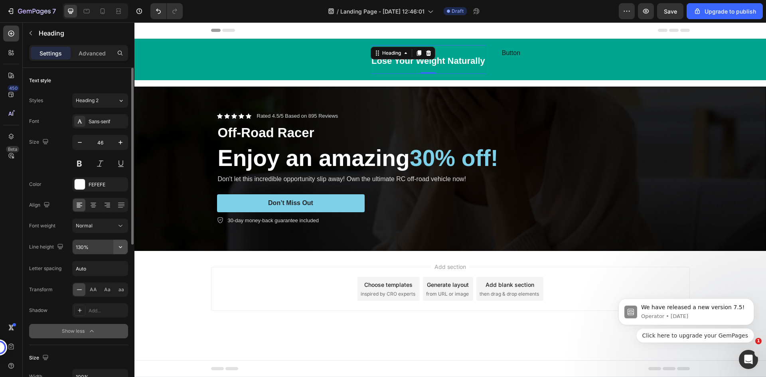
click at [119, 248] on icon "button" at bounding box center [121, 247] width 8 height 8
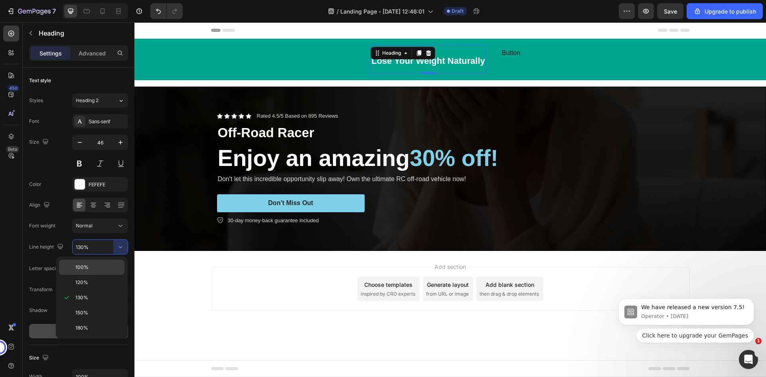
click at [106, 275] on div "100%" at bounding box center [91, 282] width 65 height 15
type input "100%"
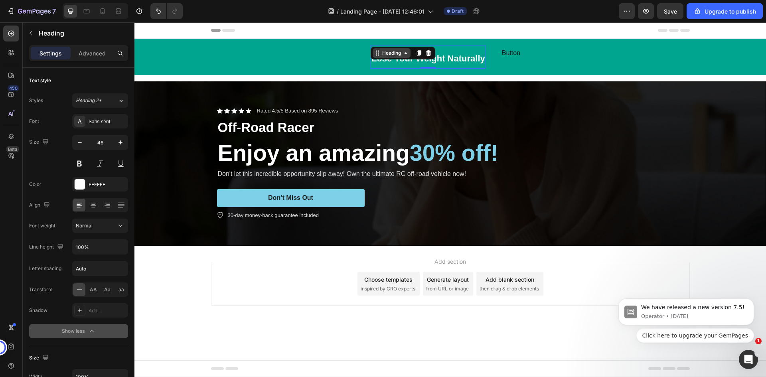
click at [407, 54] on icon at bounding box center [406, 53] width 2 height 2
click at [83, 145] on icon "button" at bounding box center [80, 143] width 8 height 8
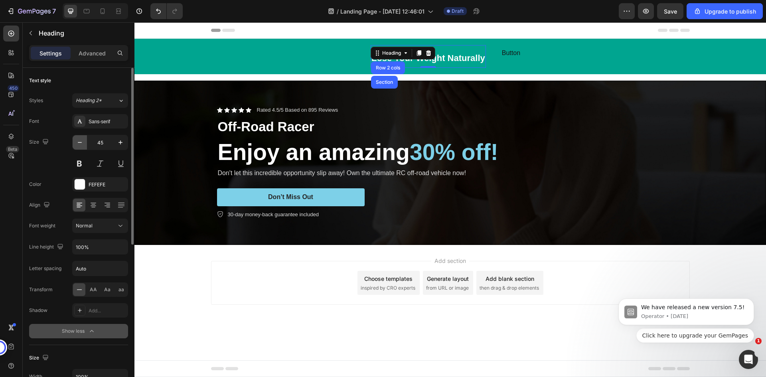
click at [83, 145] on icon "button" at bounding box center [80, 143] width 8 height 8
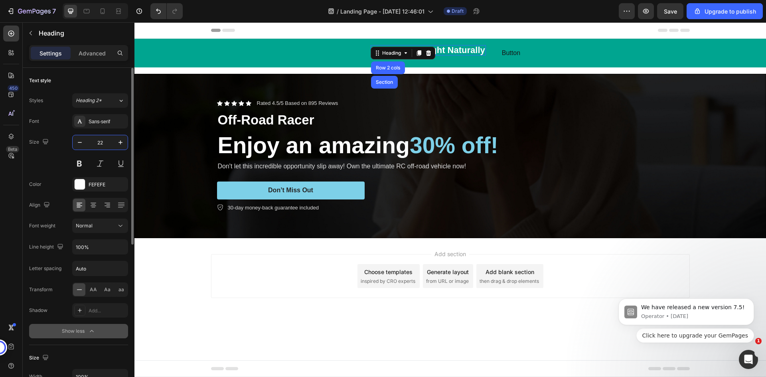
drag, startPoint x: 103, startPoint y: 145, endPoint x: 98, endPoint y: 145, distance: 5.6
click at [98, 145] on input "22" at bounding box center [100, 142] width 26 height 14
type input "18"
click at [93, 207] on icon at bounding box center [93, 205] width 8 height 8
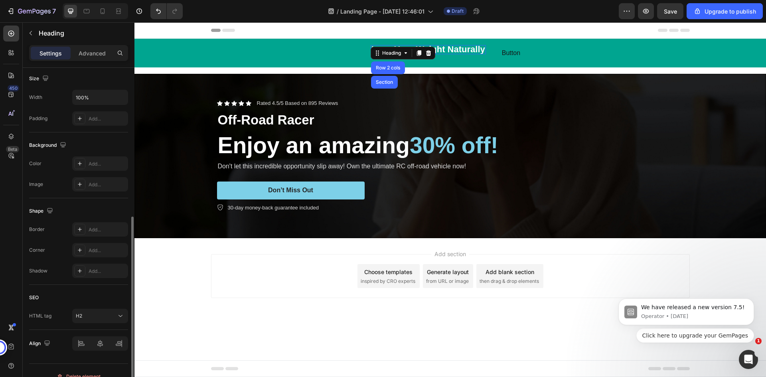
scroll to position [291, 0]
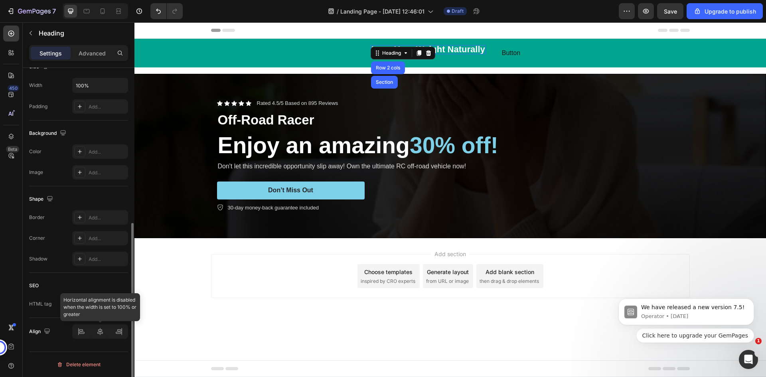
click at [99, 335] on div at bounding box center [100, 332] width 56 height 14
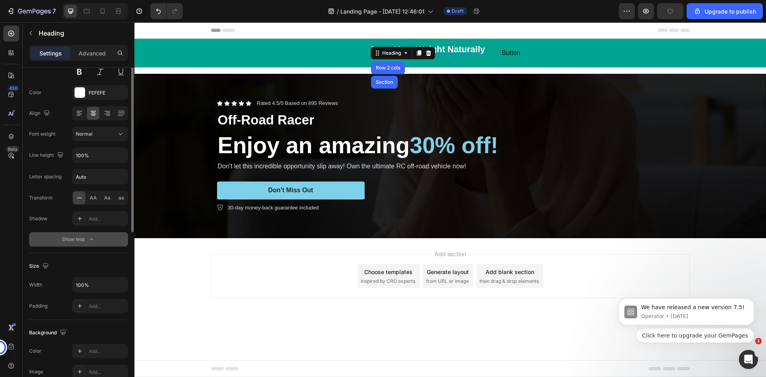
scroll to position [0, 0]
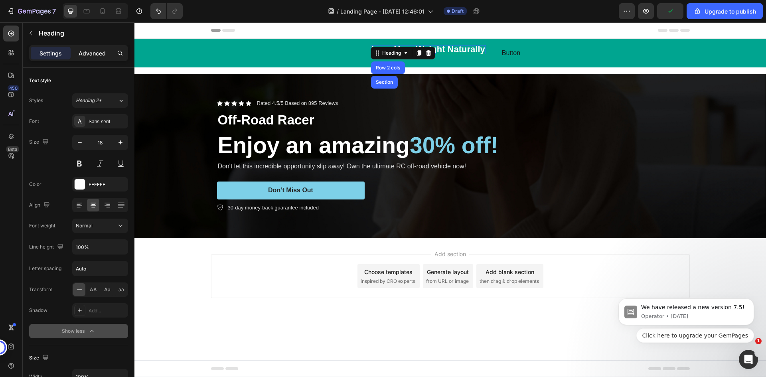
click at [92, 55] on p "Advanced" at bounding box center [92, 53] width 27 height 8
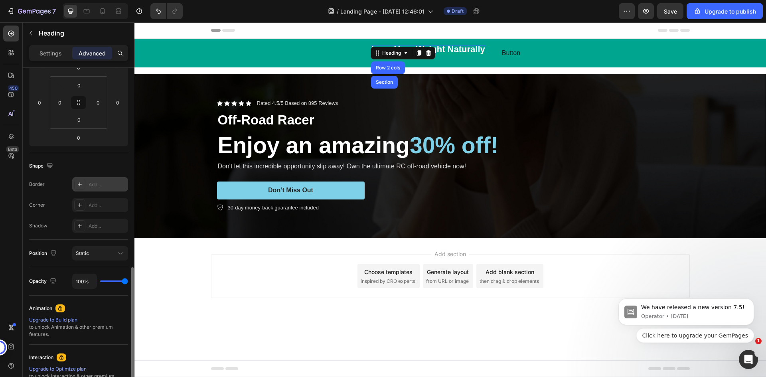
scroll to position [222, 0]
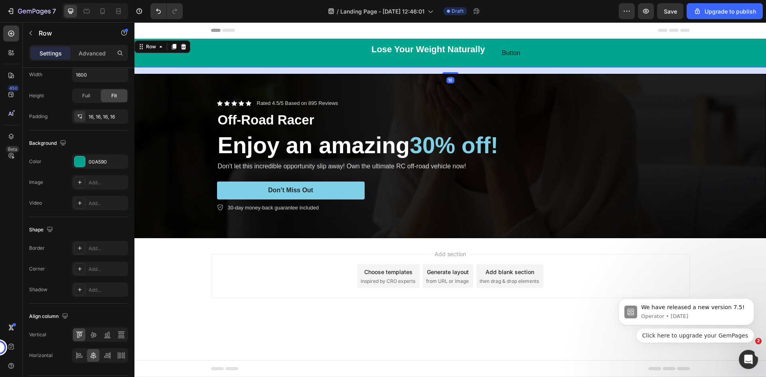
click at [467, 63] on div "⁠⁠⁠⁠⁠⁠⁠ Lose Your Weight Naturally Heading Button Button Row 16" at bounding box center [451, 53] width 632 height 29
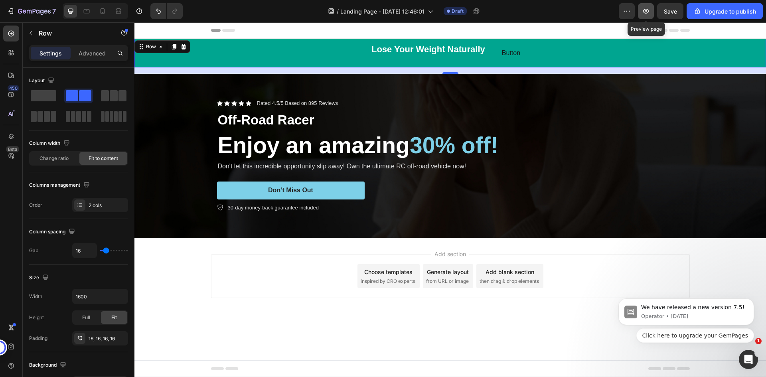
click at [648, 12] on icon "button" at bounding box center [646, 11] width 8 height 8
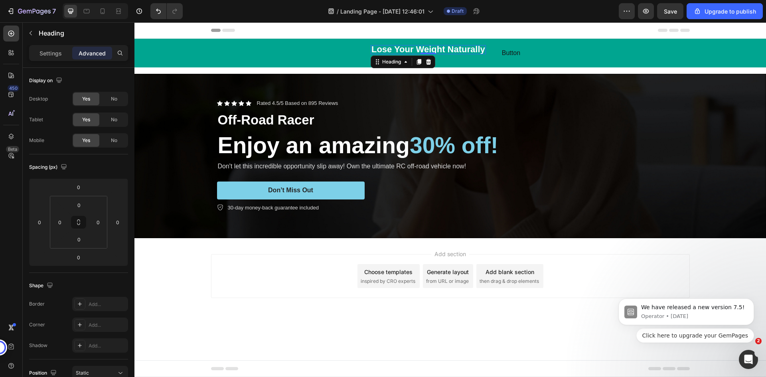
click at [385, 51] on strong "Lose Your Weight Naturally" at bounding box center [429, 49] width 114 height 10
click at [48, 53] on p "Settings" at bounding box center [51, 53] width 22 height 8
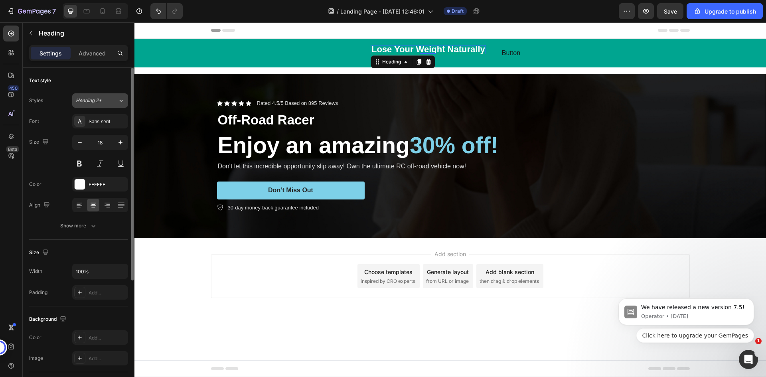
click at [107, 102] on div "Heading 2*" at bounding box center [92, 100] width 32 height 7
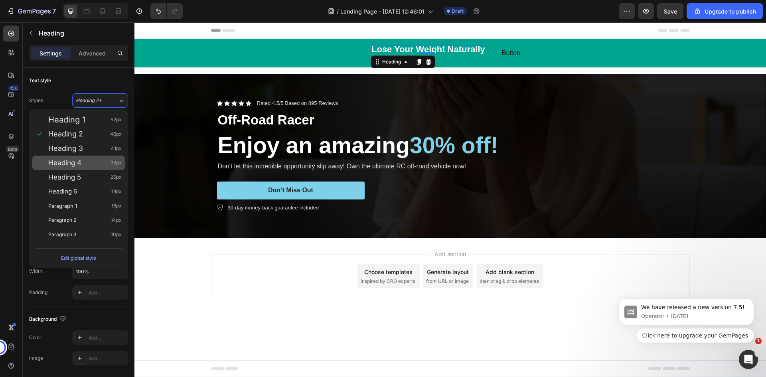
click at [95, 161] on div "Heading 4 32px" at bounding box center [84, 163] width 73 height 8
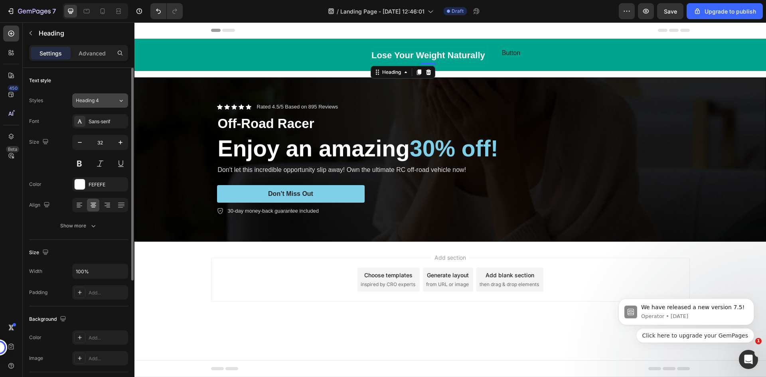
click at [108, 103] on div "Heading 4" at bounding box center [92, 100] width 32 height 7
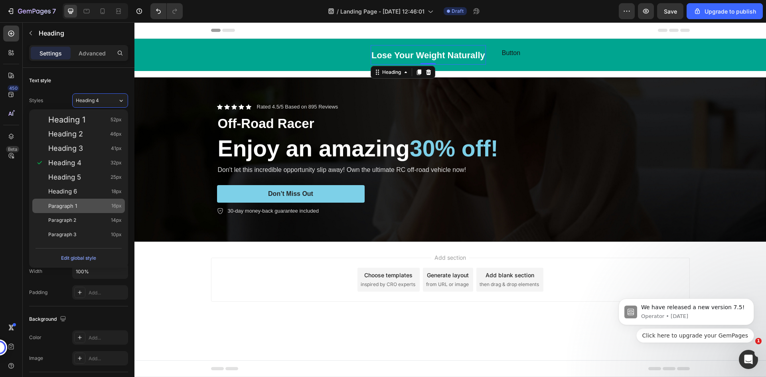
click at [95, 207] on div "Paragraph 1 16px" at bounding box center [84, 206] width 73 height 8
type input "16"
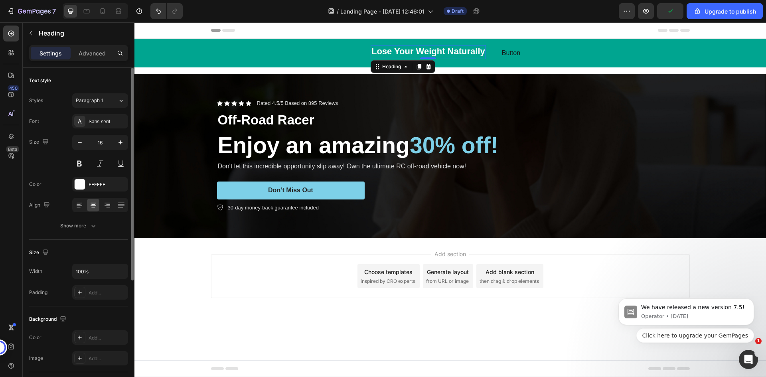
scroll to position [120, 0]
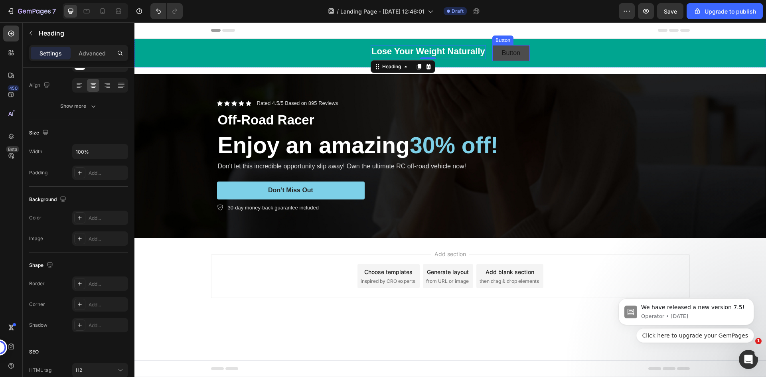
click at [494, 55] on button "Button" at bounding box center [512, 53] width 38 height 16
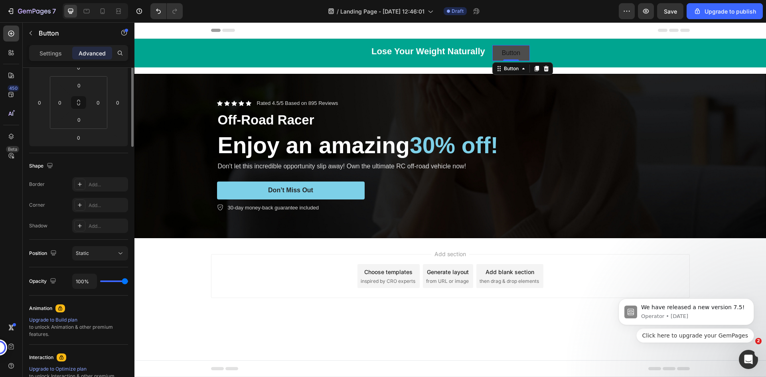
scroll to position [0, 0]
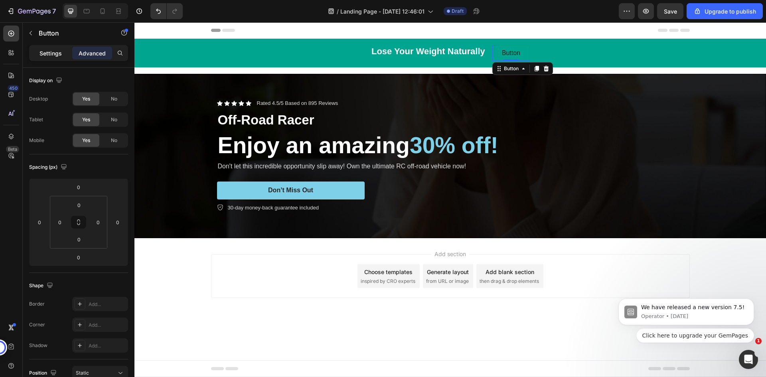
click at [50, 55] on p "Settings" at bounding box center [51, 53] width 22 height 8
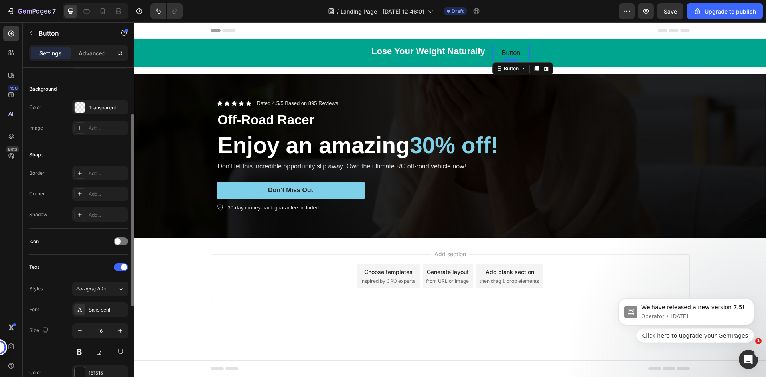
scroll to position [160, 0]
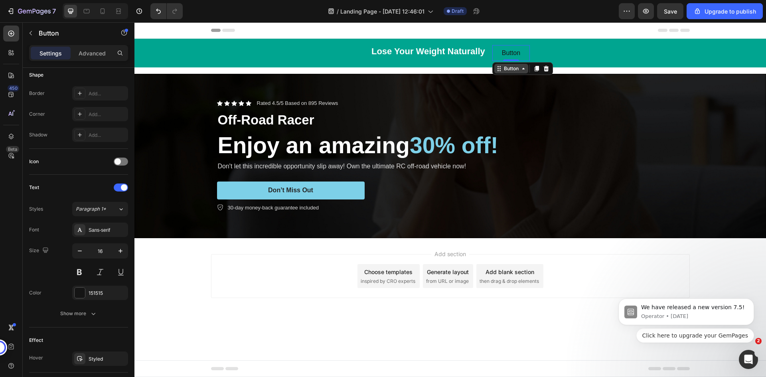
click at [515, 69] on div "Button" at bounding box center [512, 68] width 18 height 7
click at [510, 69] on div "Button" at bounding box center [512, 68] width 18 height 7
click at [517, 54] on p "Button" at bounding box center [511, 53] width 18 height 6
click at [523, 56] on button "Button" at bounding box center [512, 53] width 38 height 16
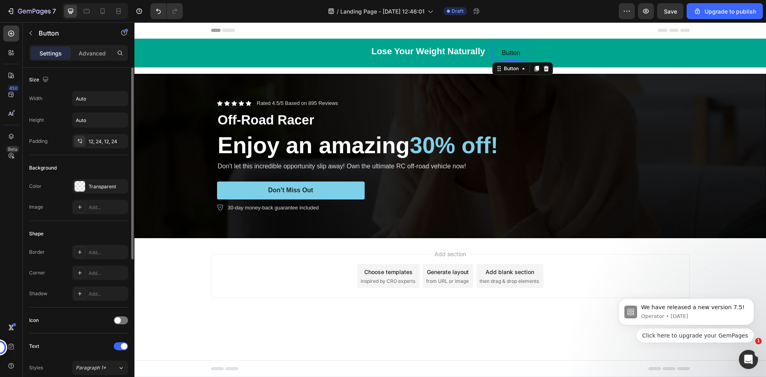
scroll to position [0, 0]
click at [87, 53] on p "Advanced" at bounding box center [92, 53] width 27 height 8
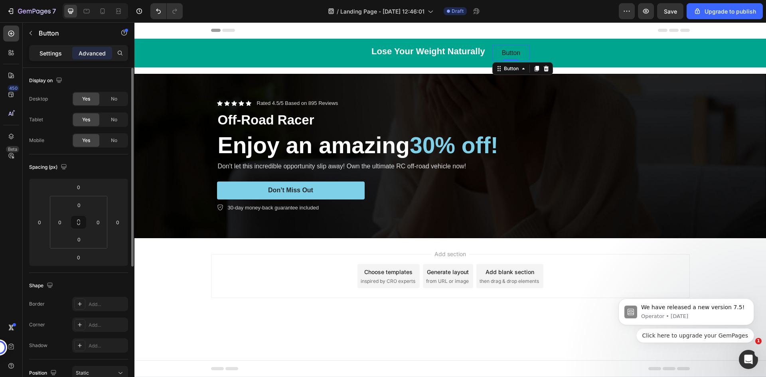
click at [53, 54] on p "Settings" at bounding box center [51, 53] width 22 height 8
